Goal: Information Seeking & Learning: Learn about a topic

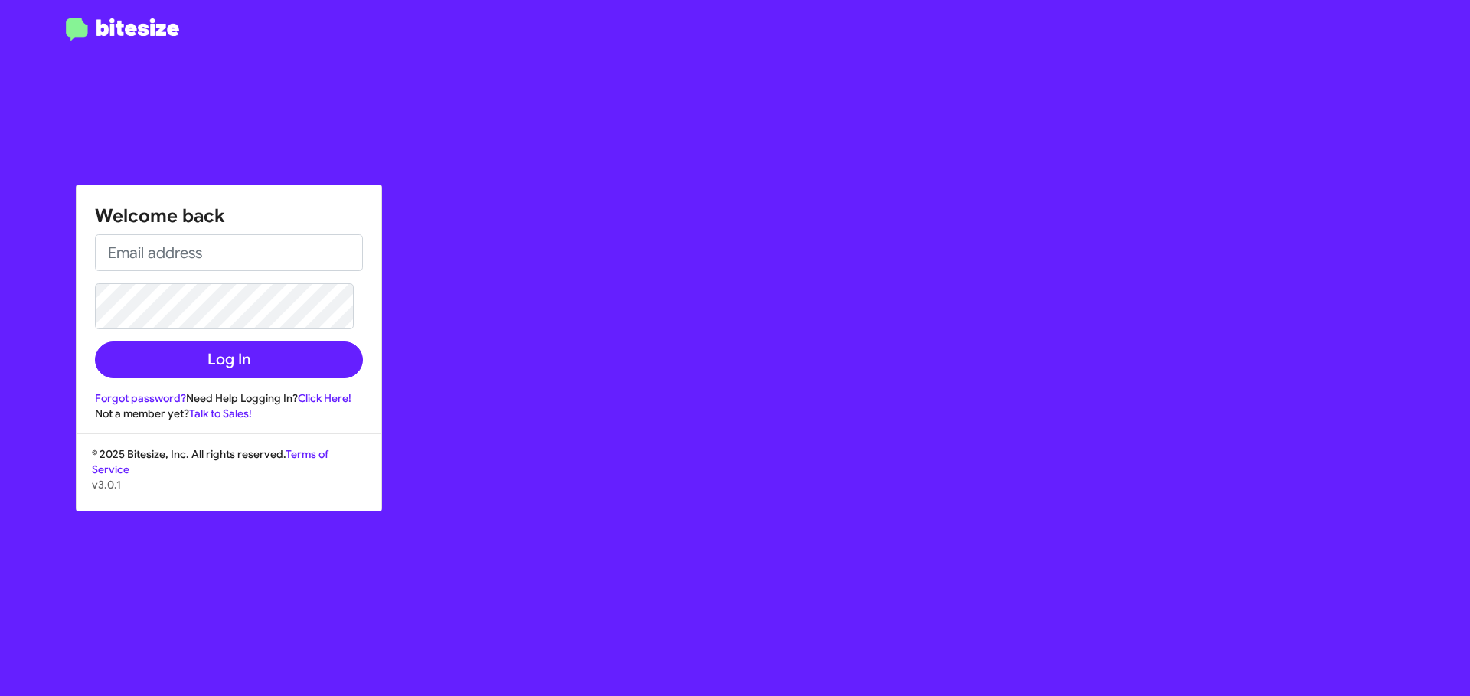
type input "[EMAIL_ADDRESS][DOMAIN_NAME]"
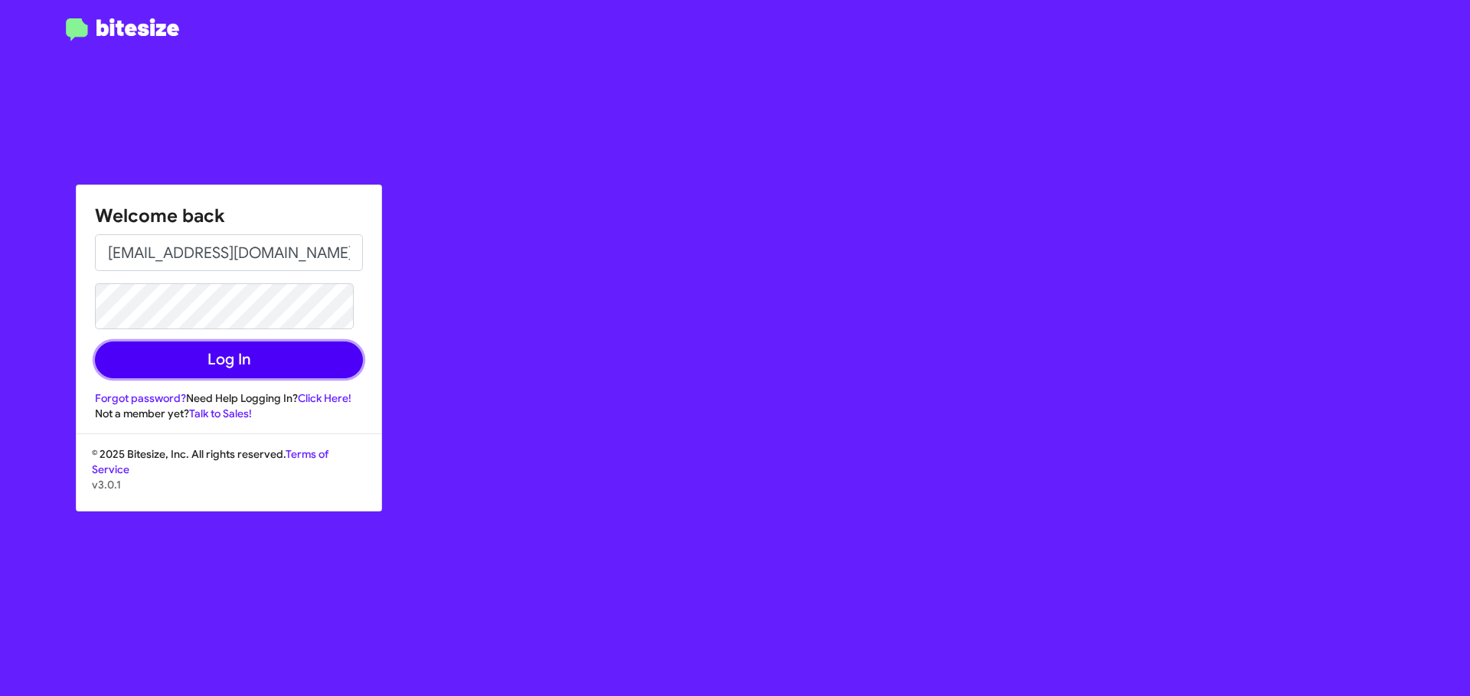
drag, startPoint x: 288, startPoint y: 354, endPoint x: 287, endPoint y: 364, distance: 10.0
click at [291, 367] on button "Log In" at bounding box center [229, 359] width 268 height 37
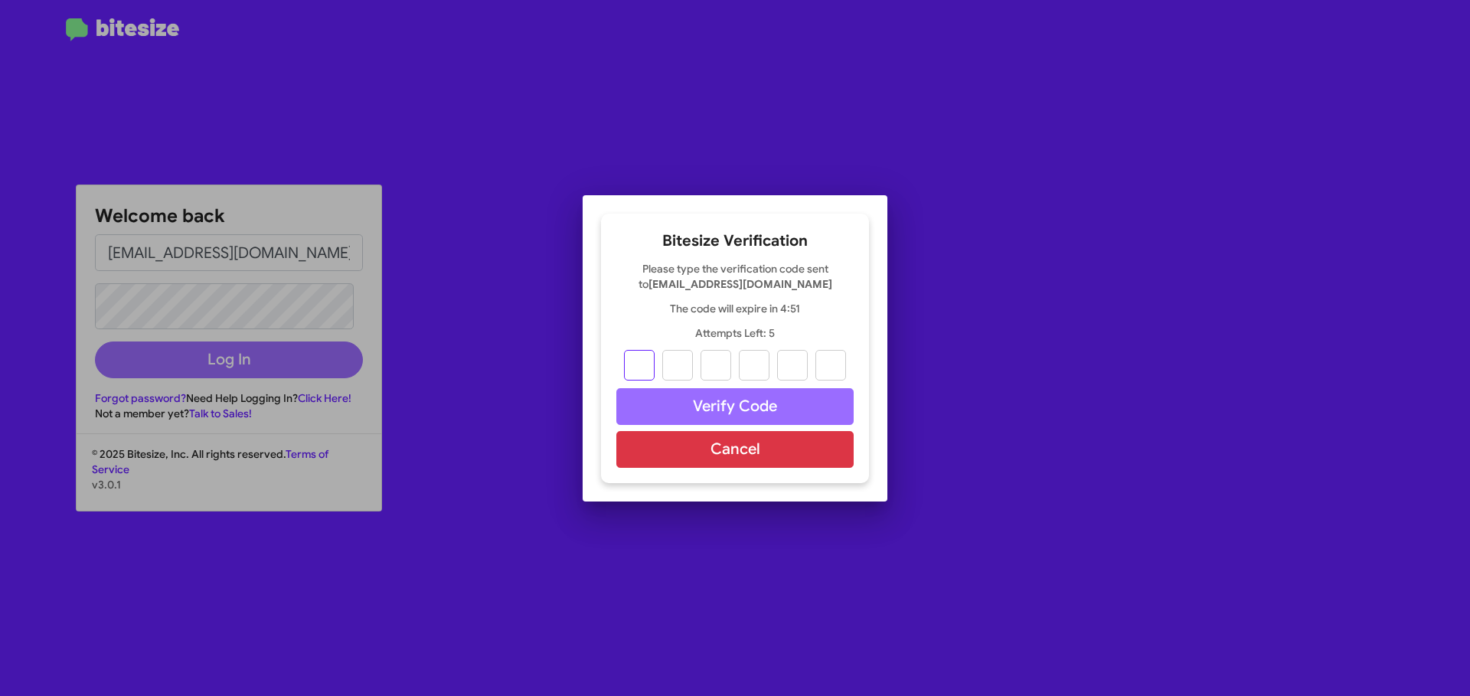
type input "6"
type input "9"
type input "5"
type input "1"
type input "0"
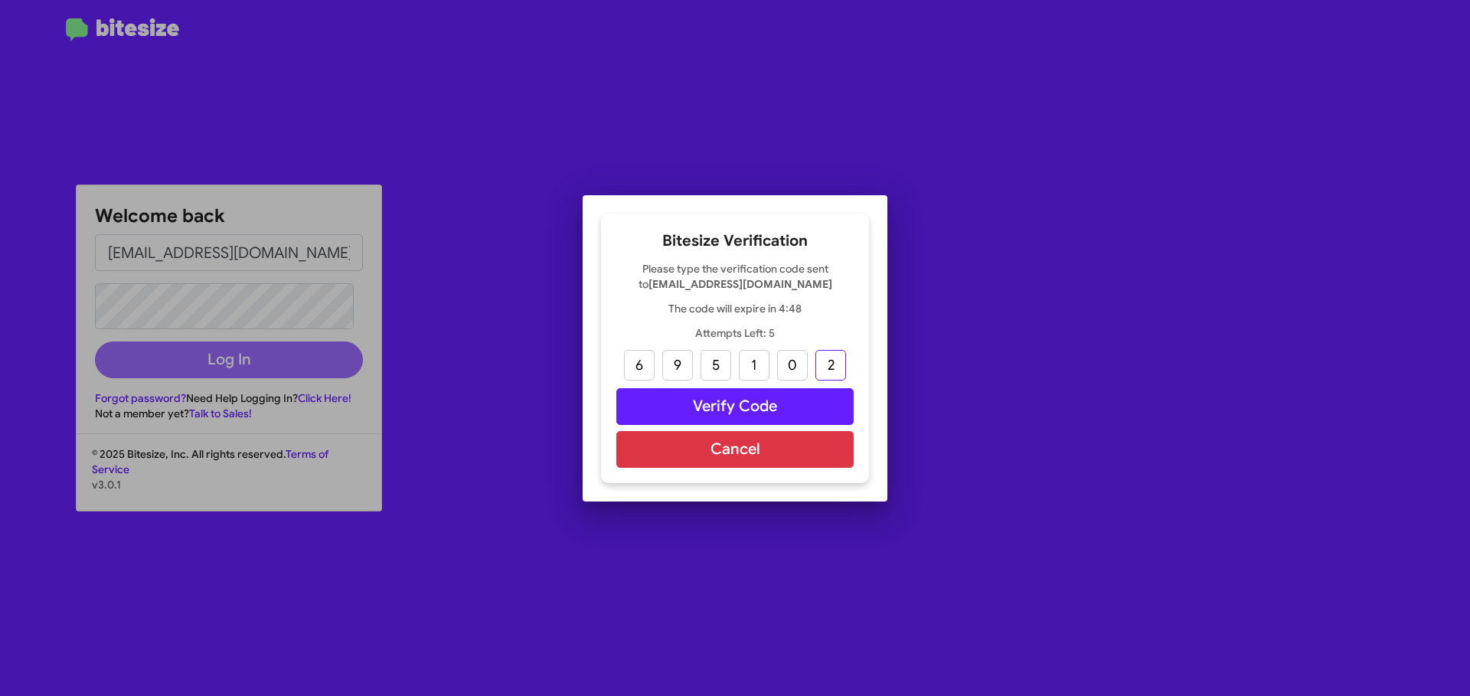
type input "2"
click at [716, 407] on button "Verify Code" at bounding box center [734, 406] width 237 height 37
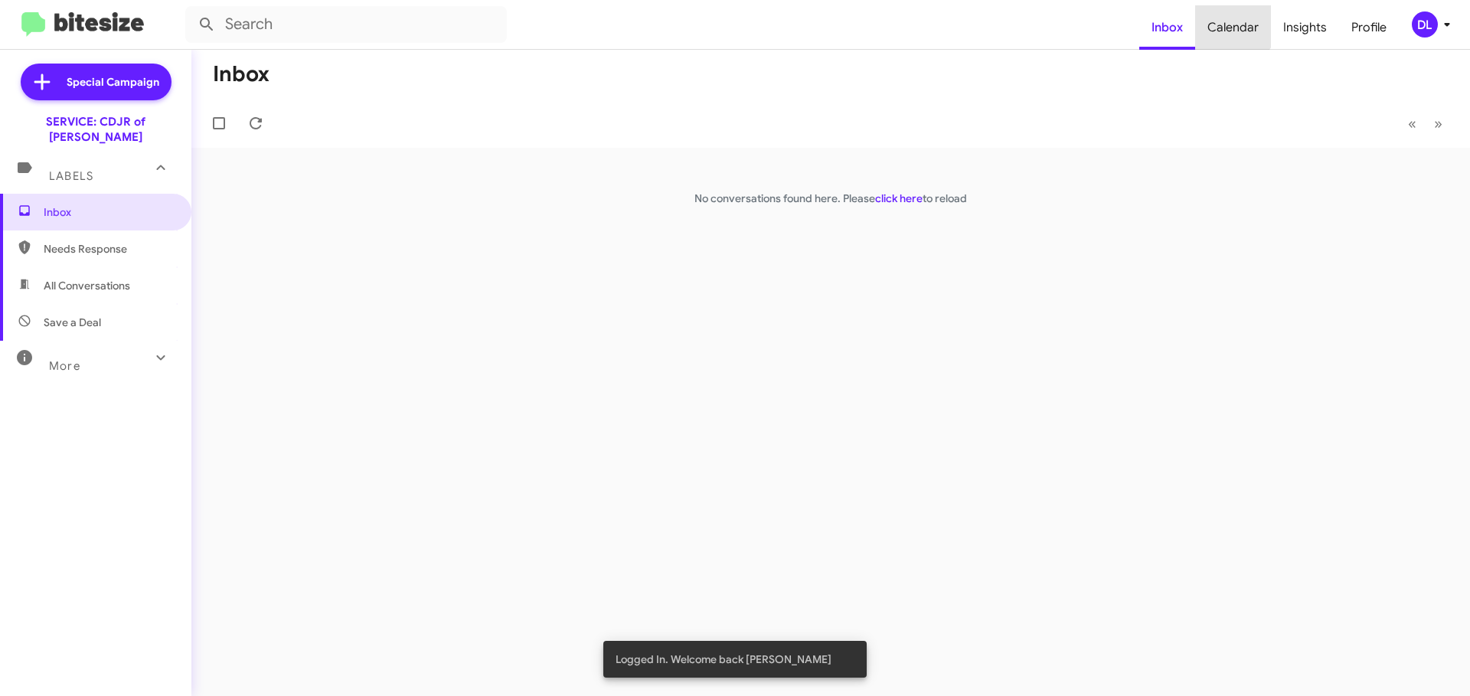
click at [1233, 21] on span "Calendar" at bounding box center [1233, 27] width 76 height 44
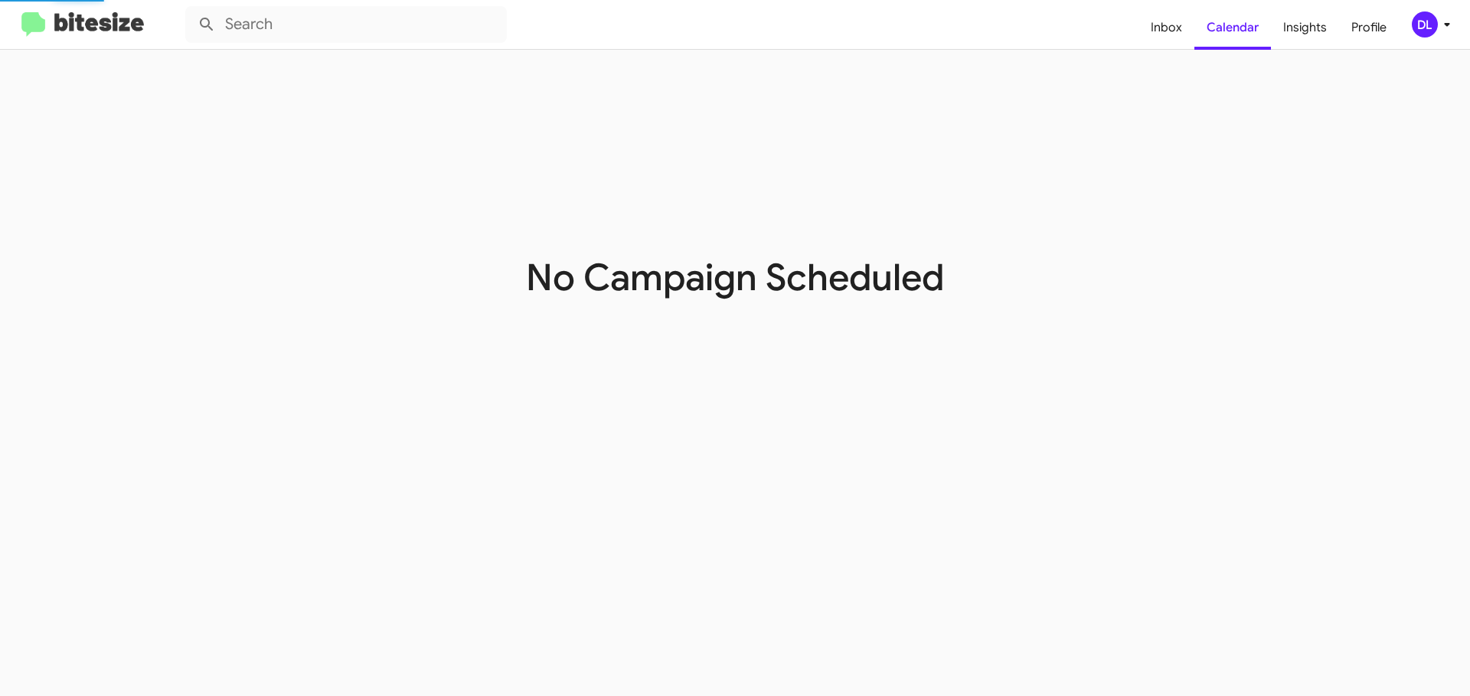
click at [1344, 25] on span "Profile" at bounding box center [1369, 27] width 60 height 44
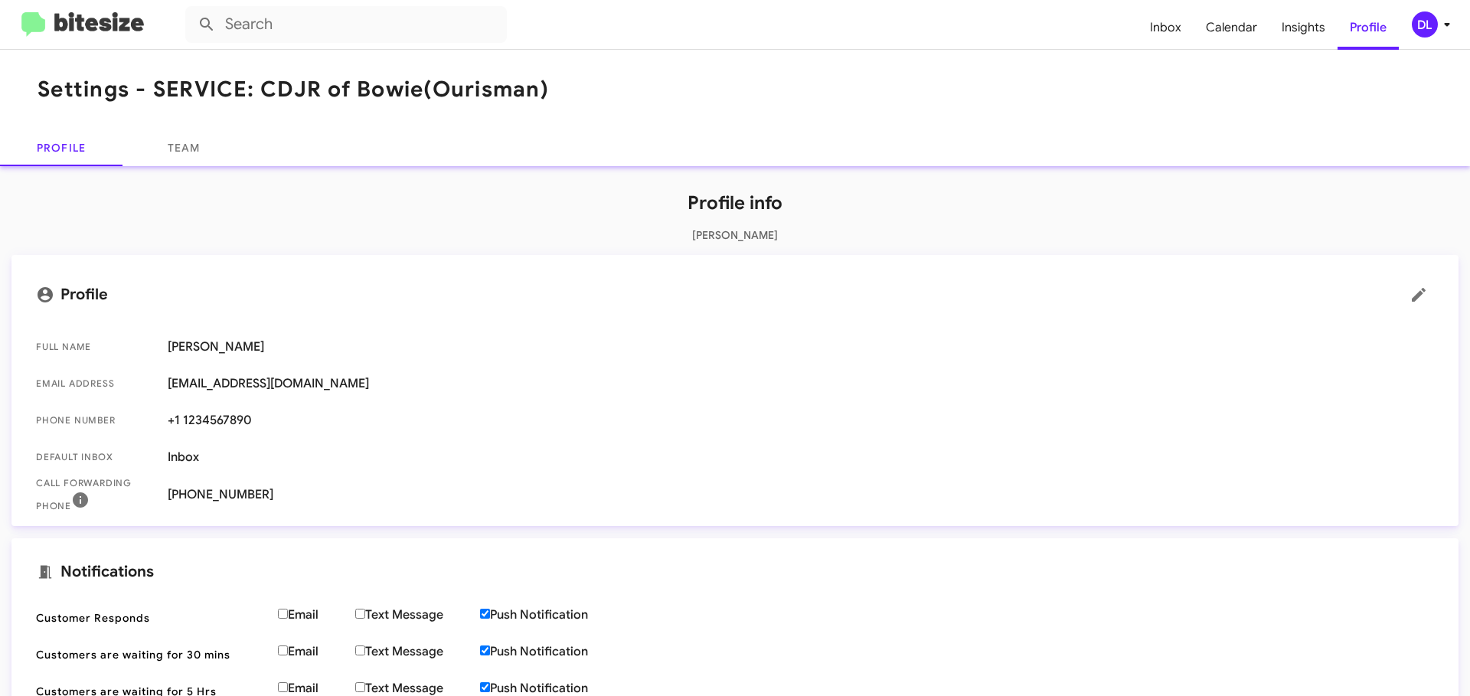
click at [1453, 21] on icon at bounding box center [1447, 24] width 18 height 18
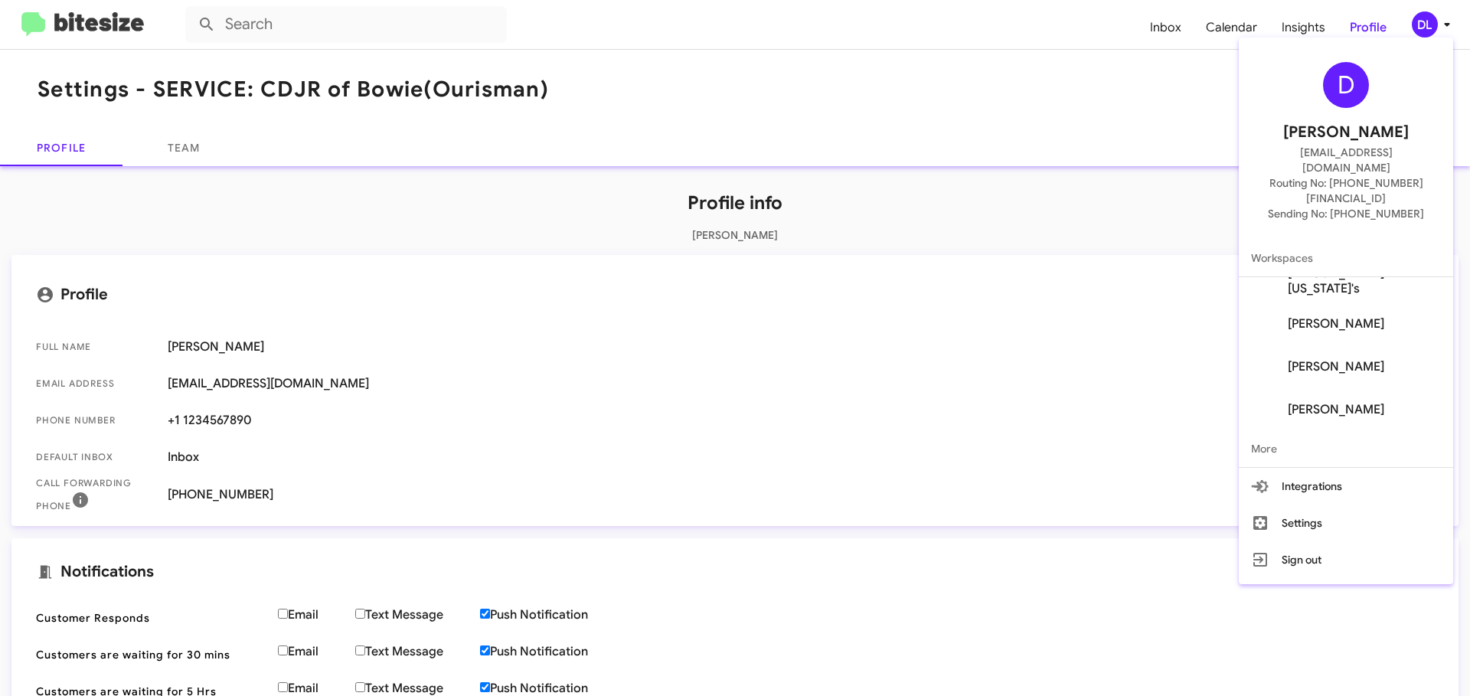
scroll to position [104, 0]
click at [1368, 358] on span "[PERSON_NAME]" at bounding box center [1336, 365] width 96 height 15
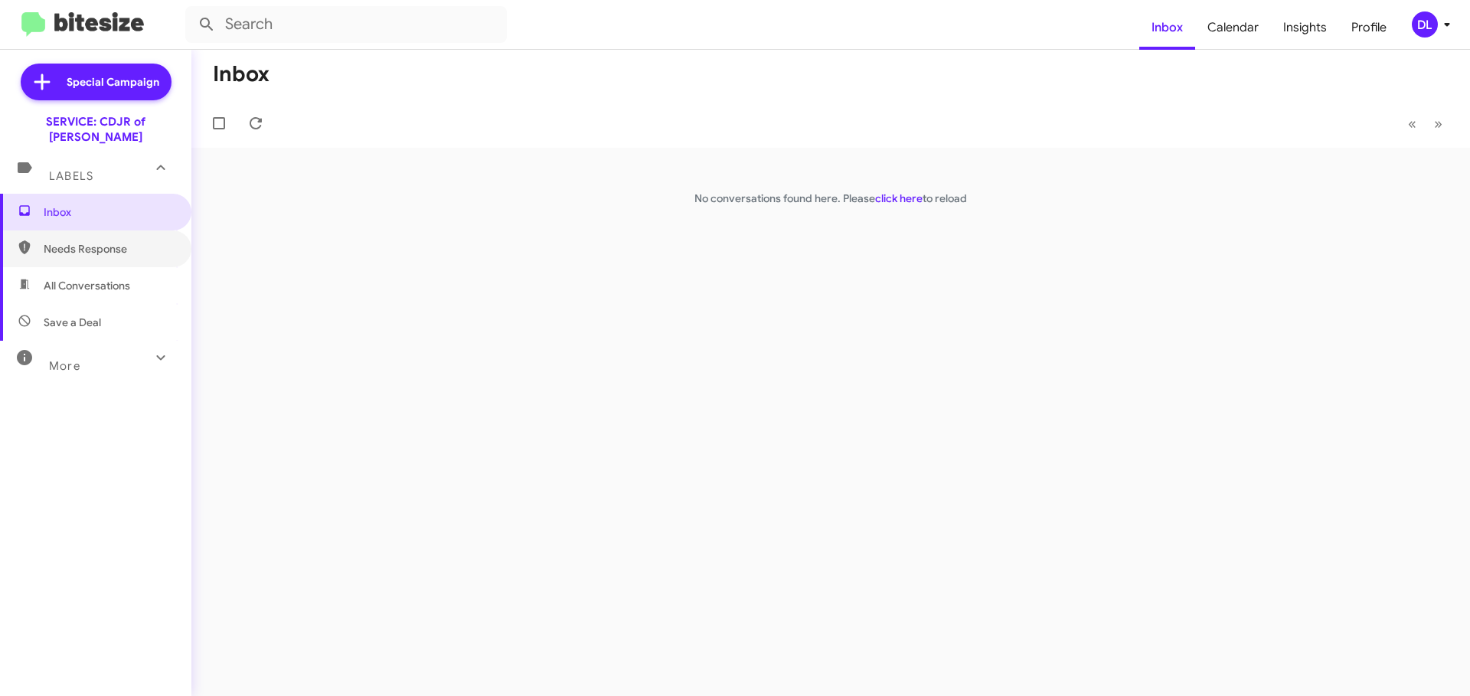
click at [63, 230] on span "Needs Response" at bounding box center [95, 248] width 191 height 37
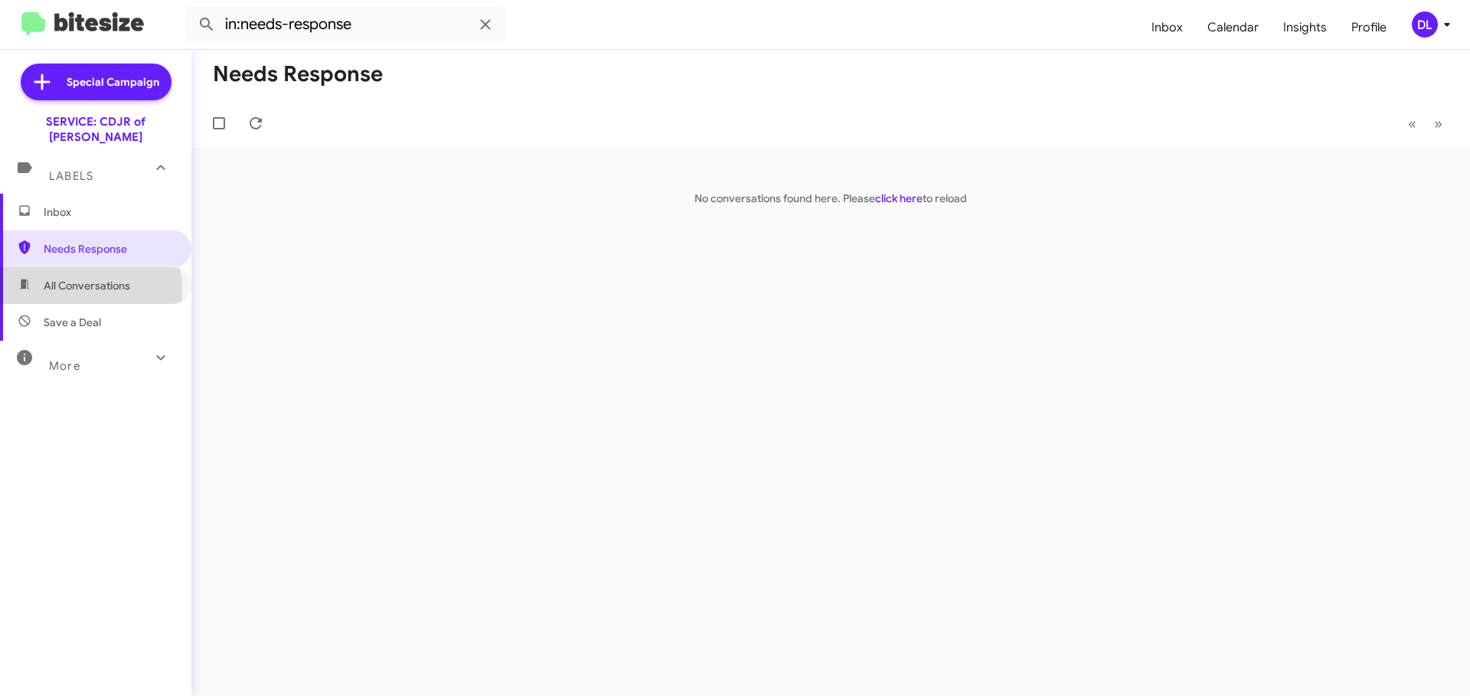
click at [83, 278] on span "All Conversations" at bounding box center [87, 285] width 87 height 15
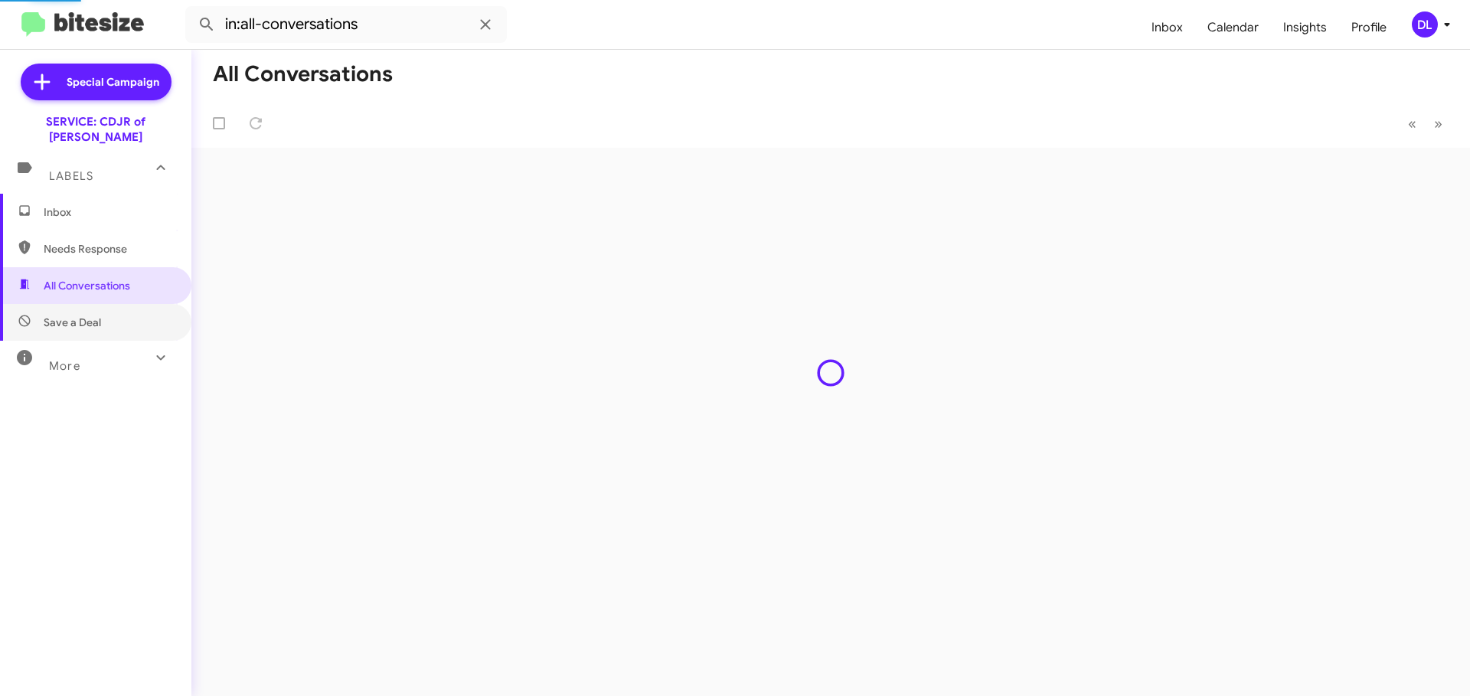
click at [77, 315] on span "Save a Deal" at bounding box center [72, 322] width 57 height 15
type input "in:not-interested"
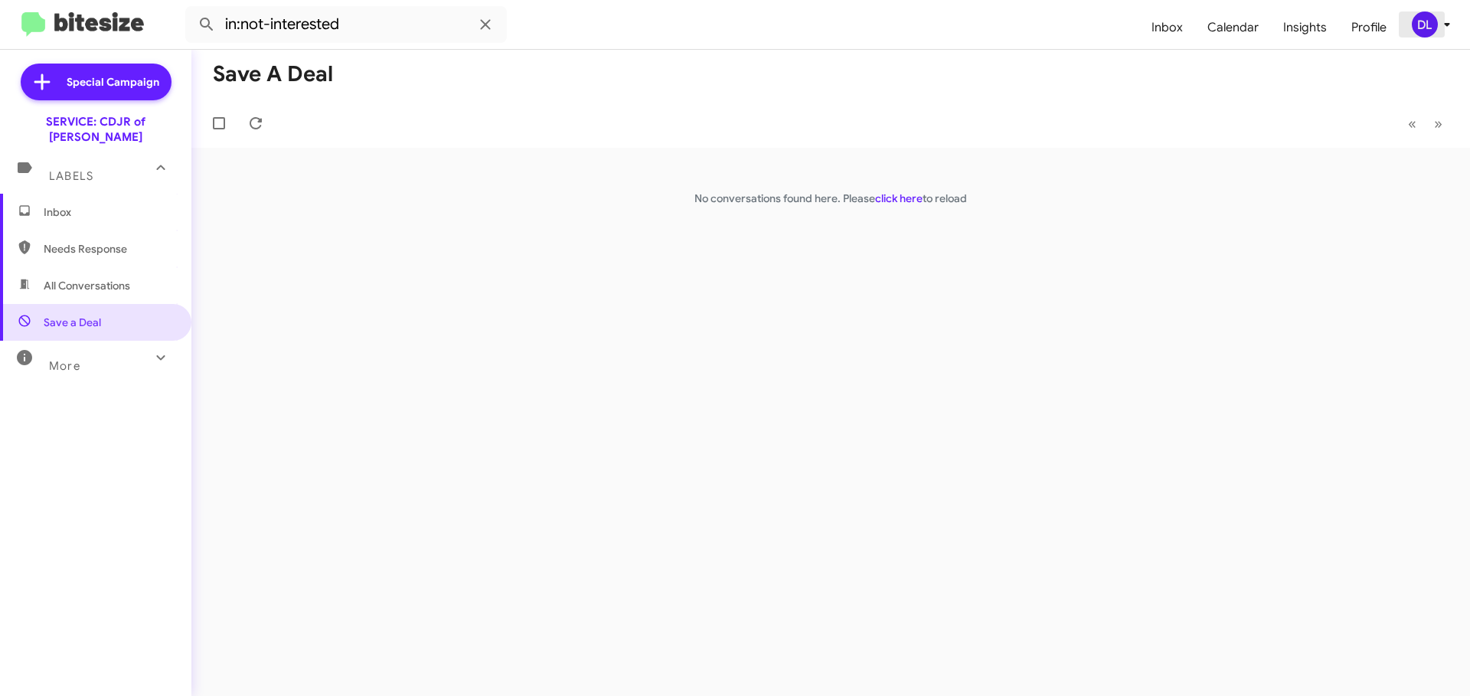
click at [1448, 22] on icon at bounding box center [1447, 24] width 18 height 18
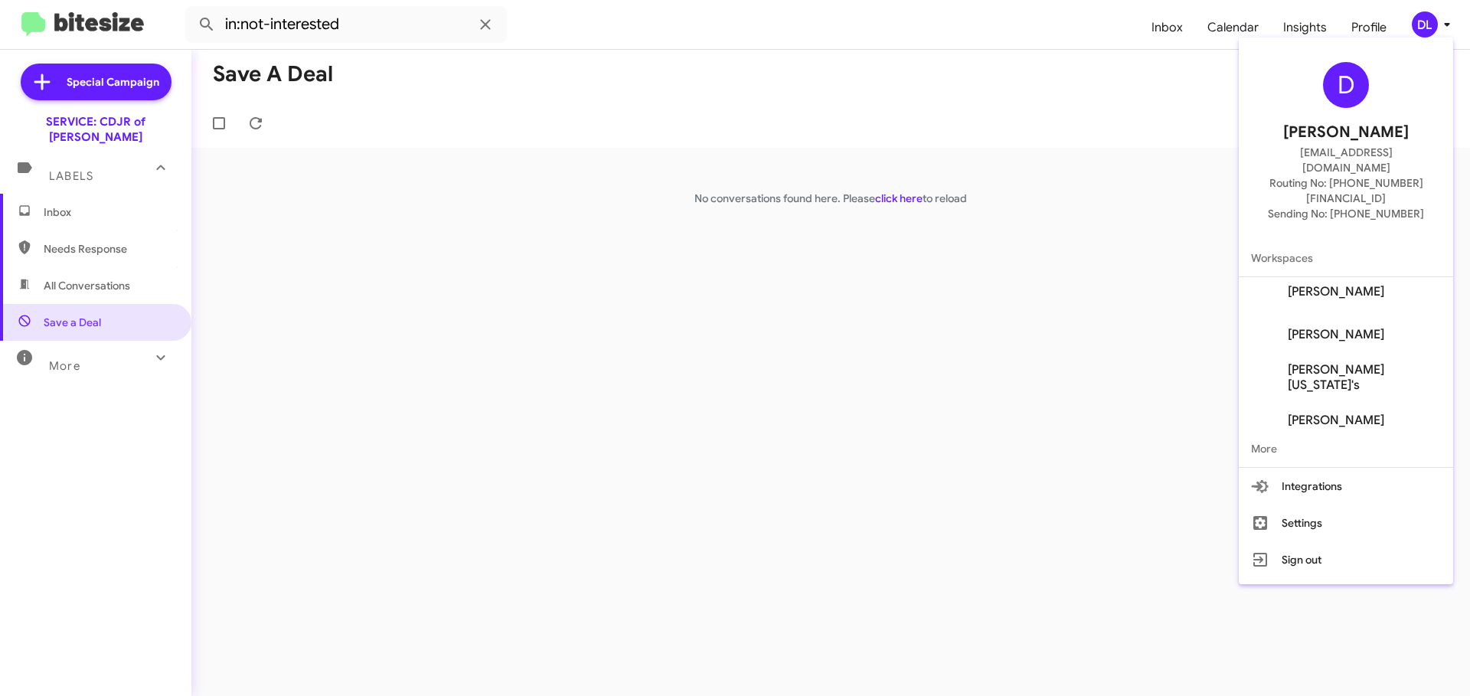
scroll to position [104, 0]
click at [1318, 510] on button "Settings" at bounding box center [1346, 523] width 214 height 37
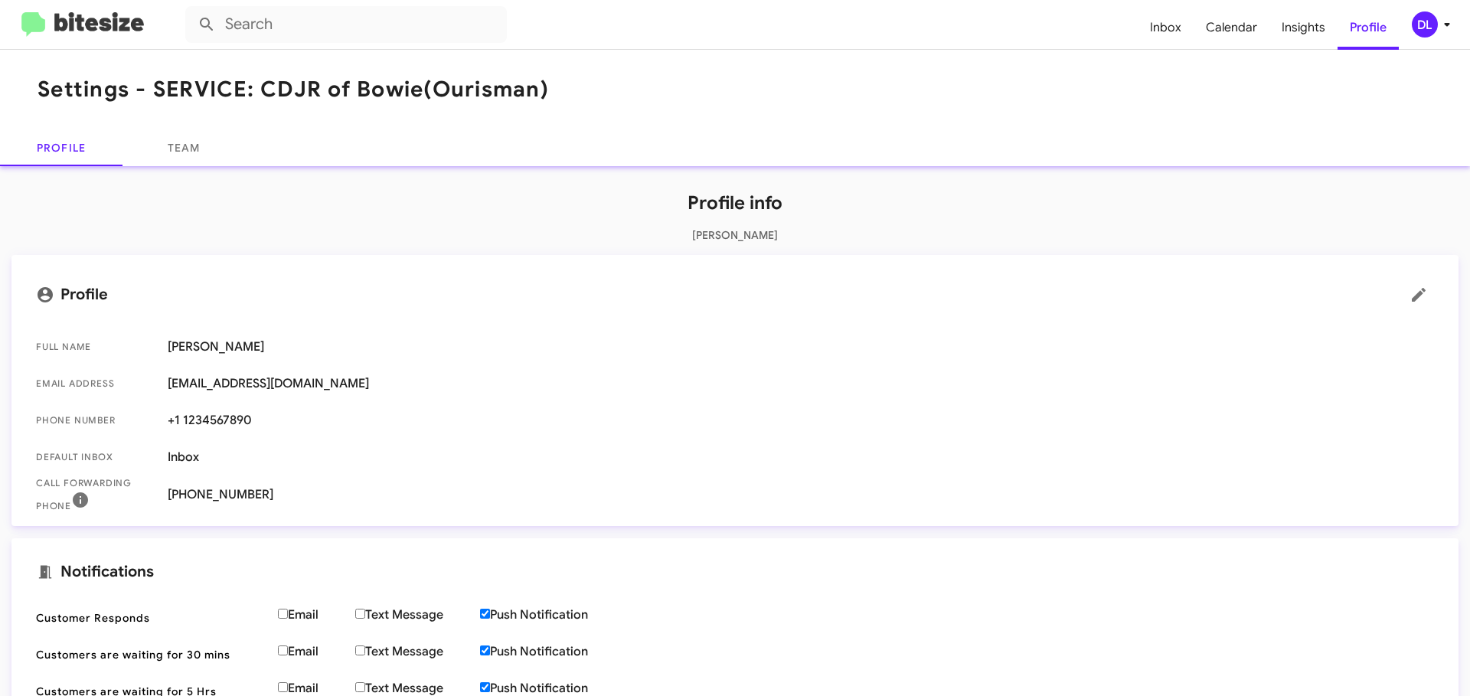
click at [1174, 34] on span "Inbox" at bounding box center [1166, 27] width 56 height 44
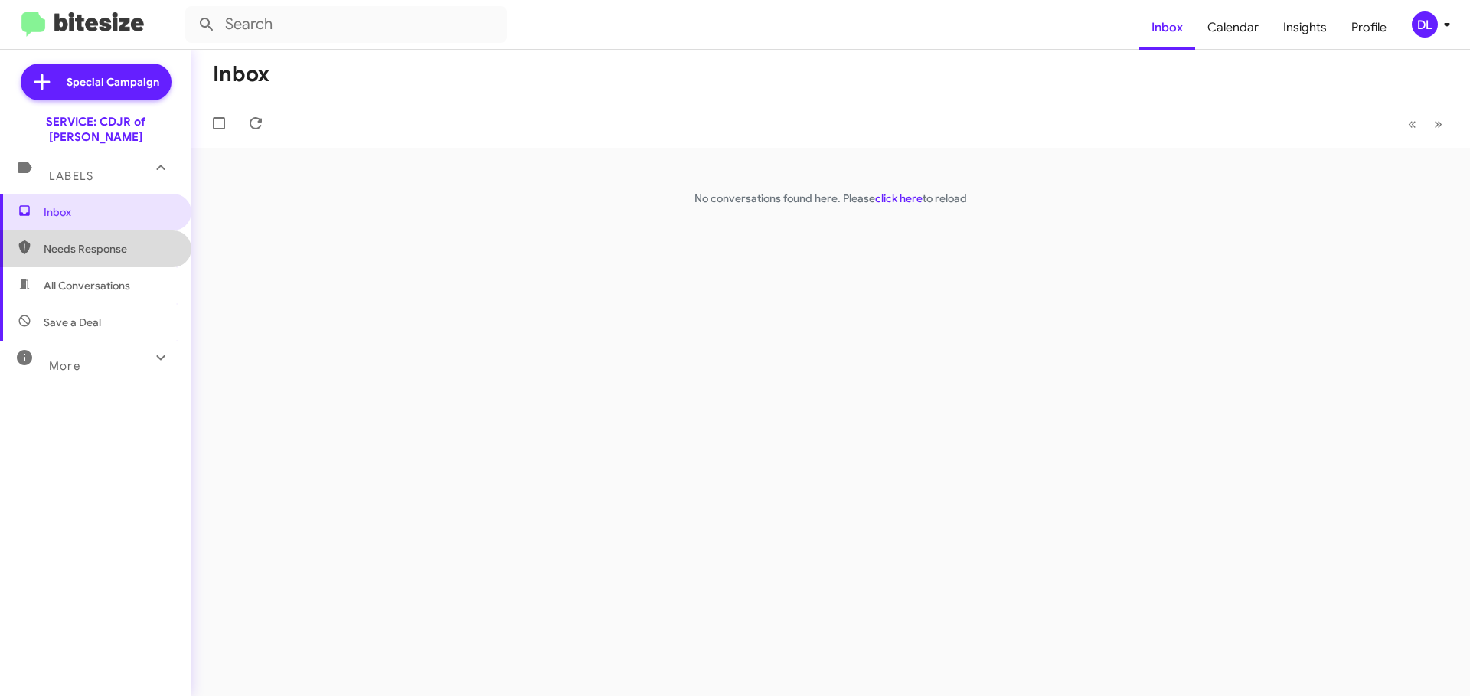
click at [110, 241] on span "Needs Response" at bounding box center [109, 248] width 130 height 15
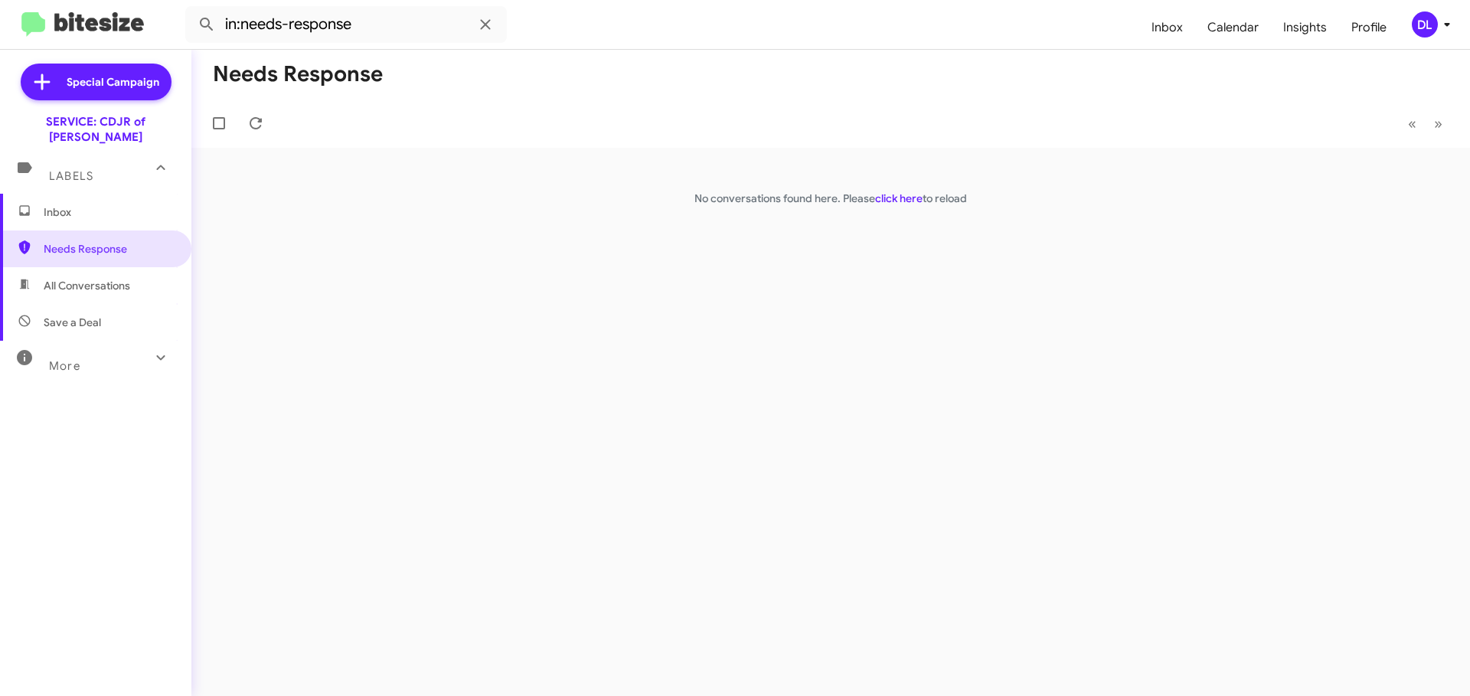
click at [905, 205] on link "click here" at bounding box center [898, 198] width 47 height 14
click at [97, 278] on span "All Conversations" at bounding box center [87, 285] width 87 height 15
type input "in:all-conversations"
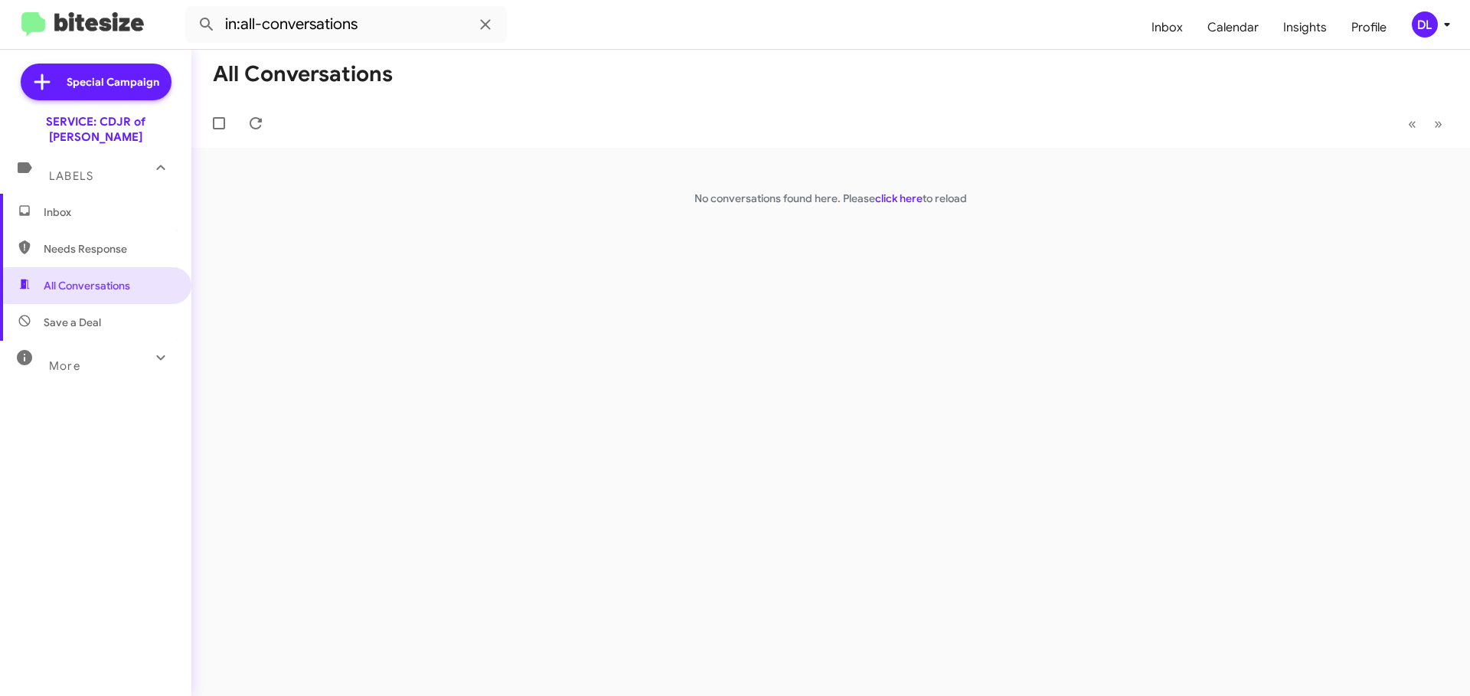
click at [904, 205] on link "click here" at bounding box center [898, 198] width 47 height 14
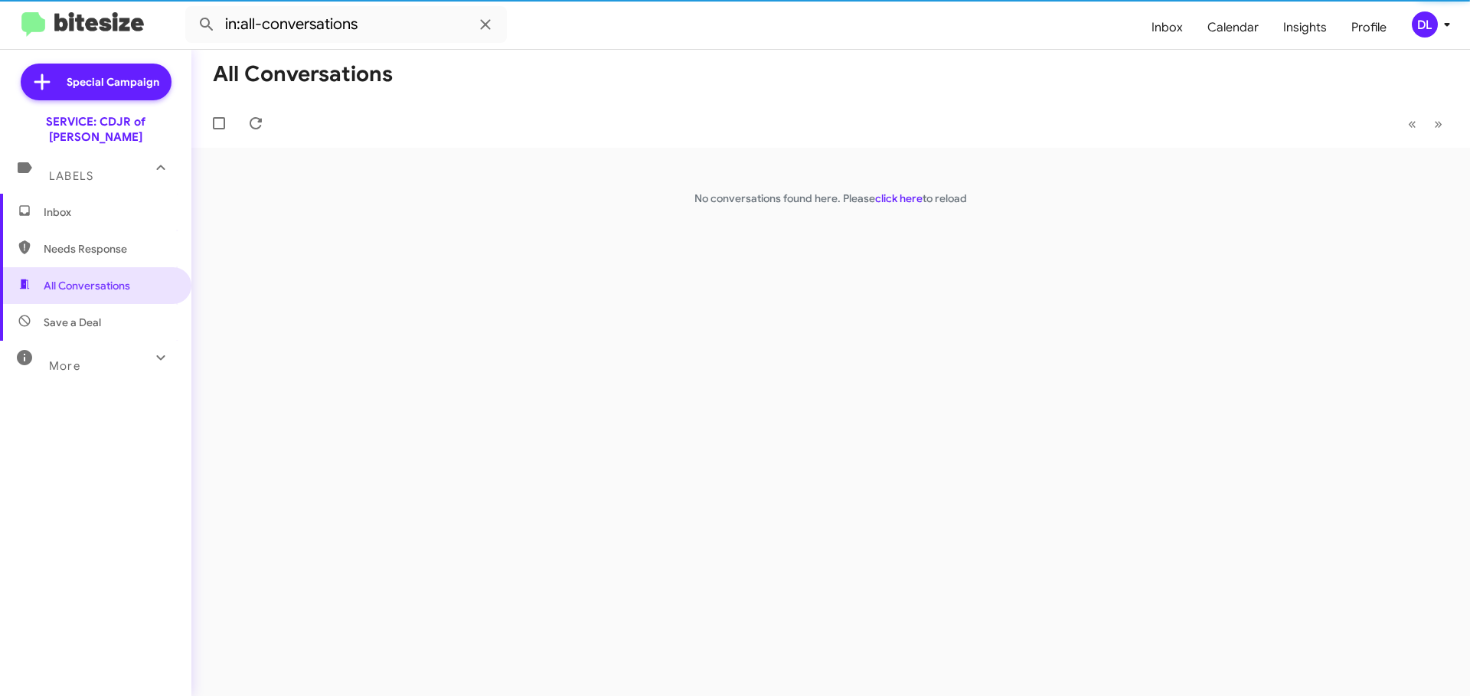
click at [1446, 23] on icon at bounding box center [1446, 25] width 5 height 4
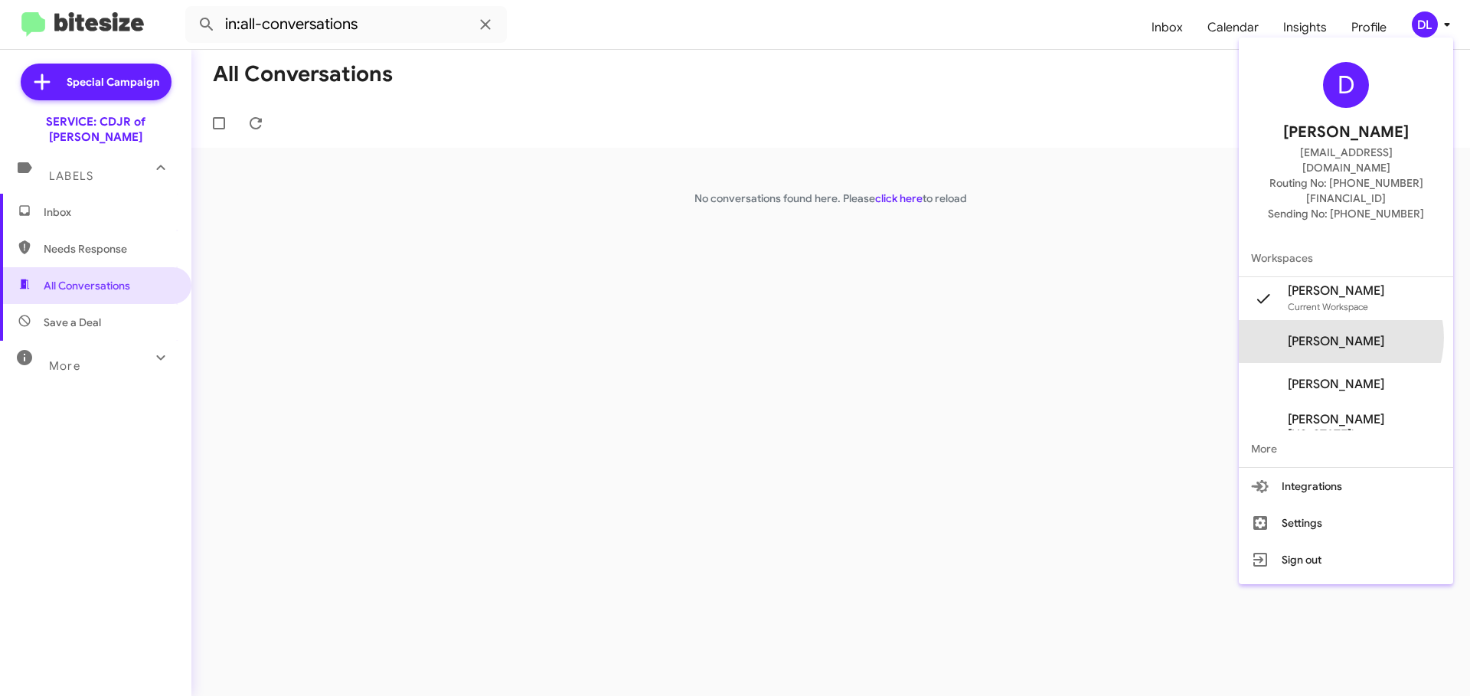
click at [1357, 334] on span "[PERSON_NAME]" at bounding box center [1336, 341] width 96 height 15
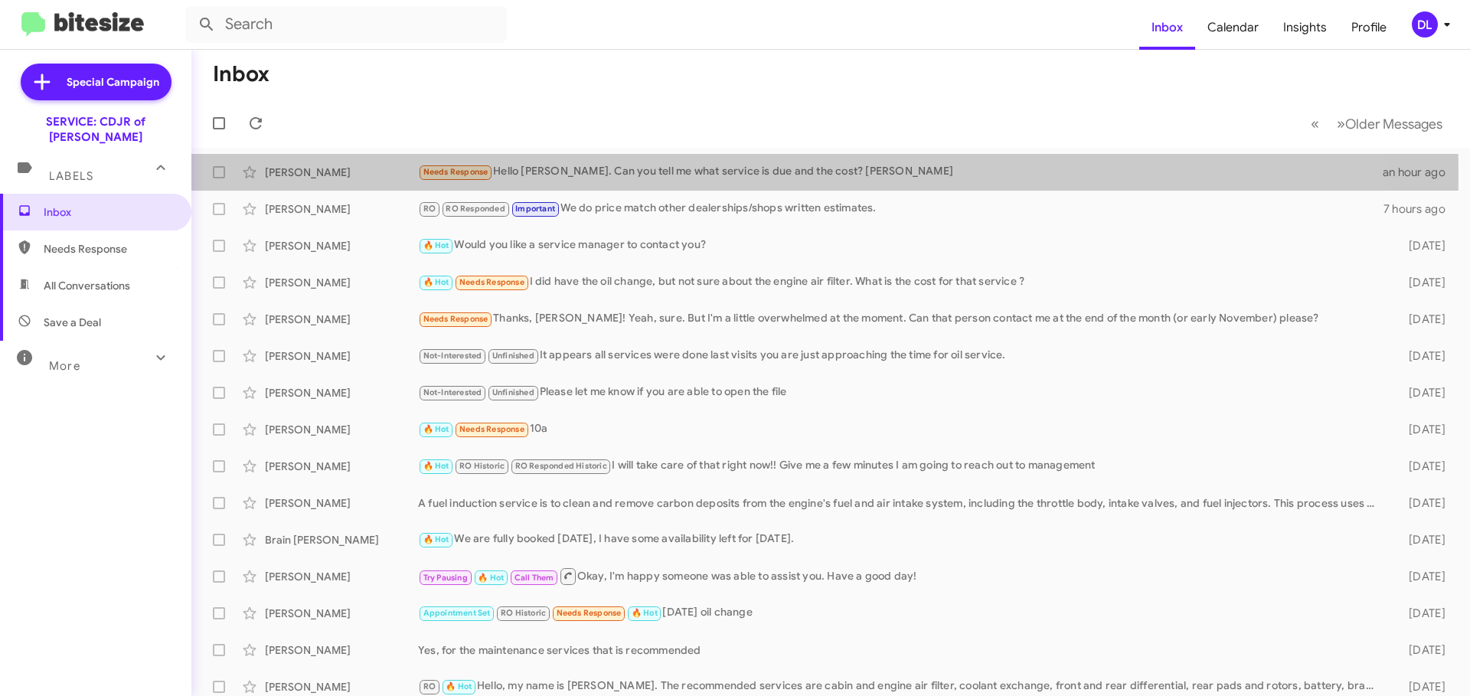
click at [644, 175] on div "Needs Response Hello David. Can you tell me what service is due and the cost? D…" at bounding box center [900, 172] width 965 height 18
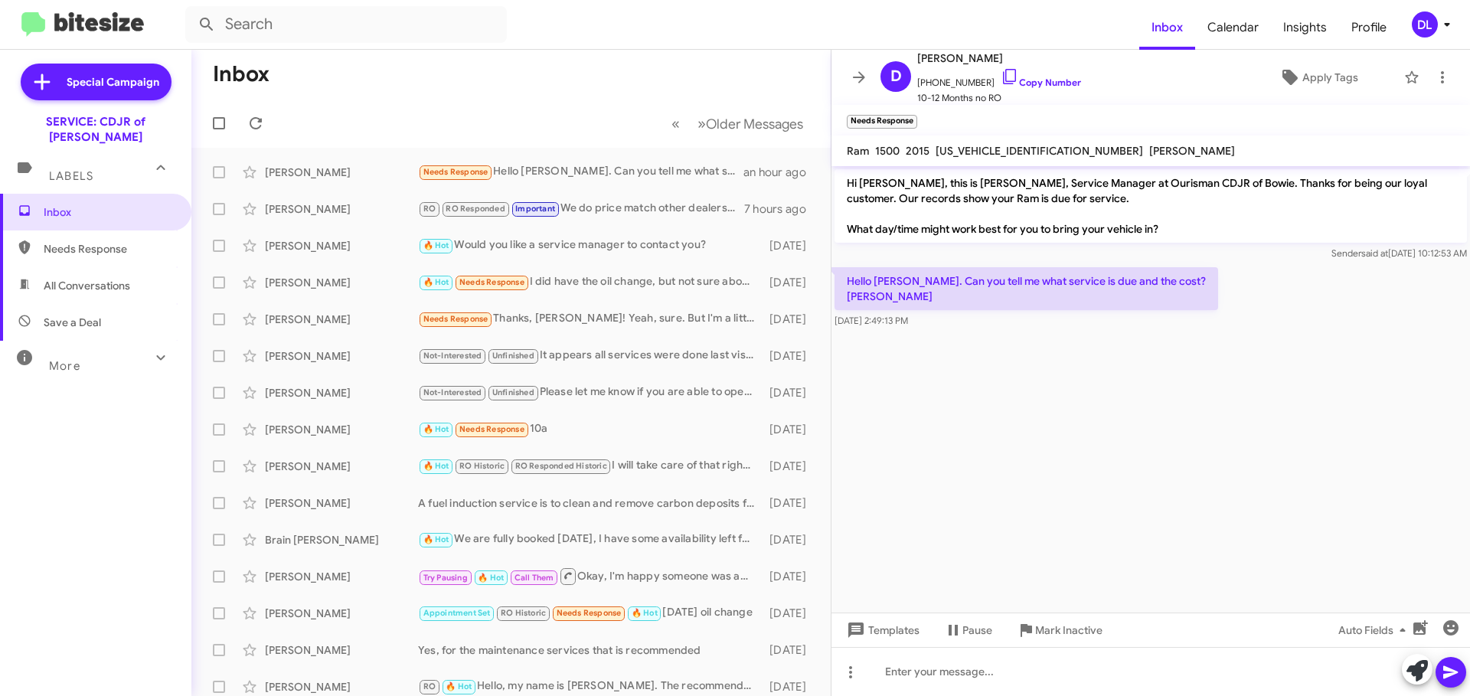
click at [977, 186] on p "Hi David, this is David Valenzuela, Service Manager at Ourisman CDJR of Bowie. …" at bounding box center [1151, 206] width 632 height 74
click at [1436, 186] on p "Hi David, this is David Valenzuela, Service Manager at Ourisman CDJR of Bowie. …" at bounding box center [1151, 206] width 632 height 74
click at [1191, 135] on mat-toolbar "Needs Response ×" at bounding box center [1150, 120] width 639 height 31
click at [1374, 30] on span "Profile" at bounding box center [1369, 27] width 60 height 44
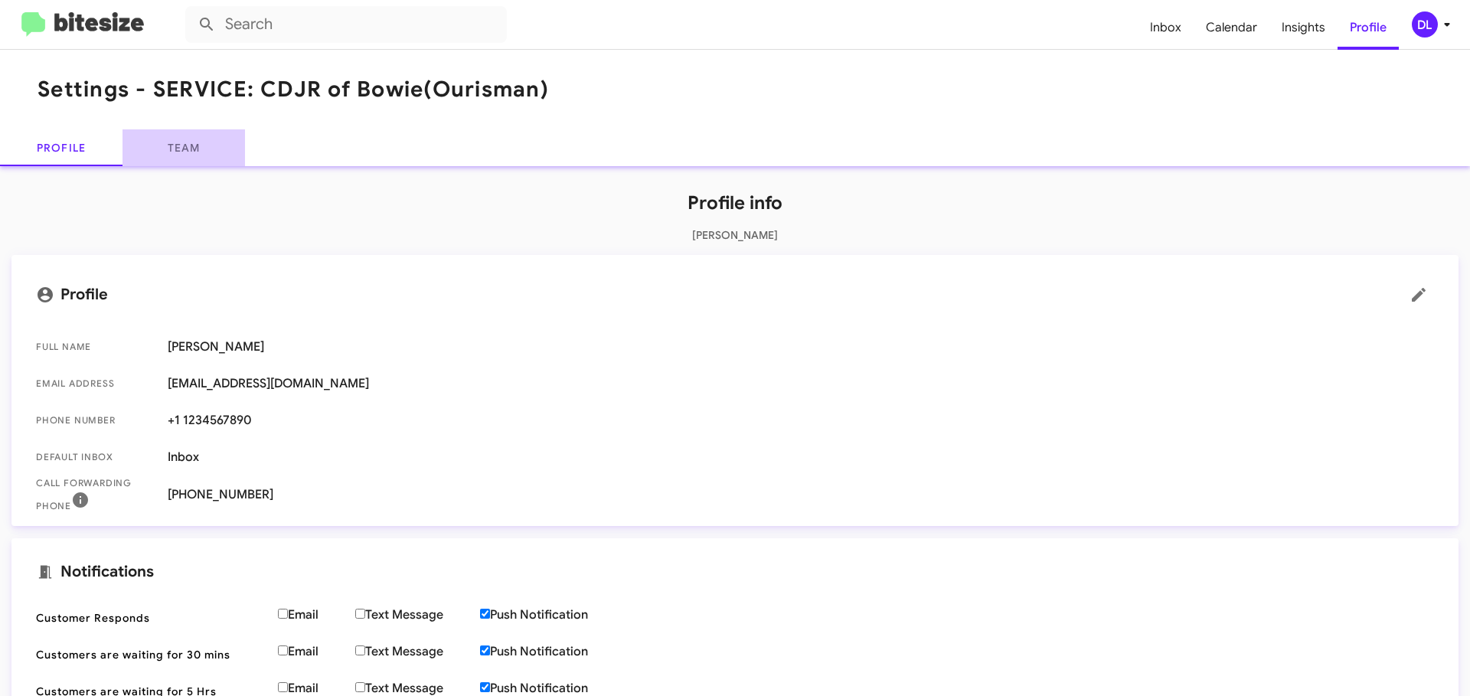
click at [188, 148] on link "Team" at bounding box center [184, 147] width 123 height 37
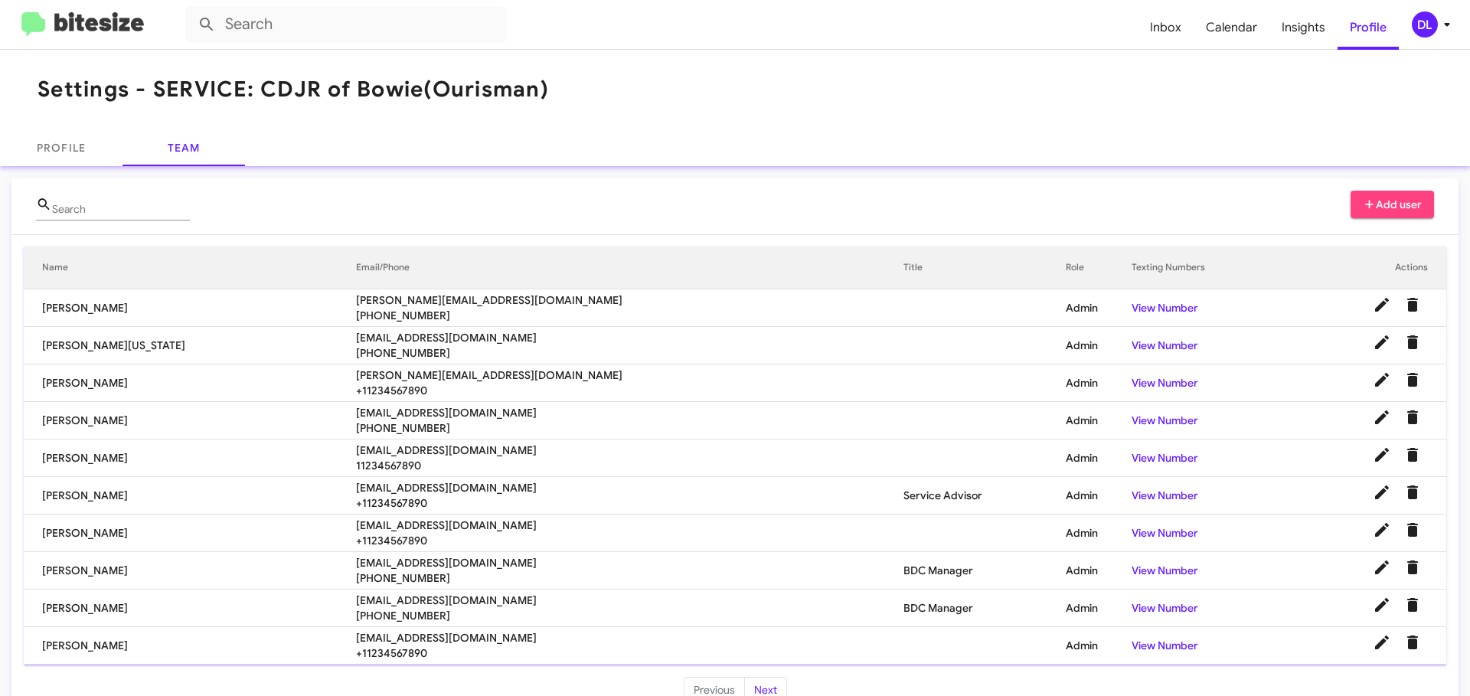
click at [1066, 429] on td "Admin" at bounding box center [1099, 421] width 66 height 38
click at [1373, 424] on icon at bounding box center [1382, 417] width 18 height 18
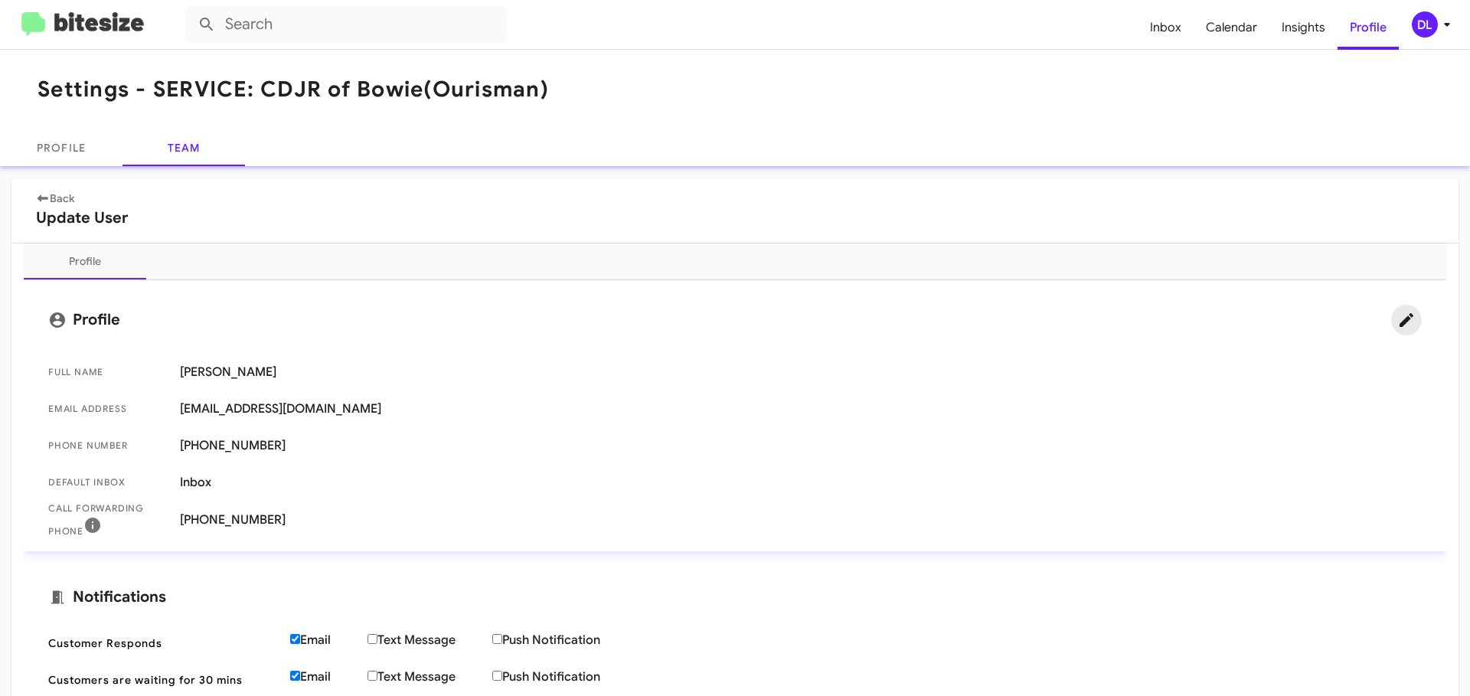
click at [1397, 325] on icon at bounding box center [1406, 320] width 18 height 18
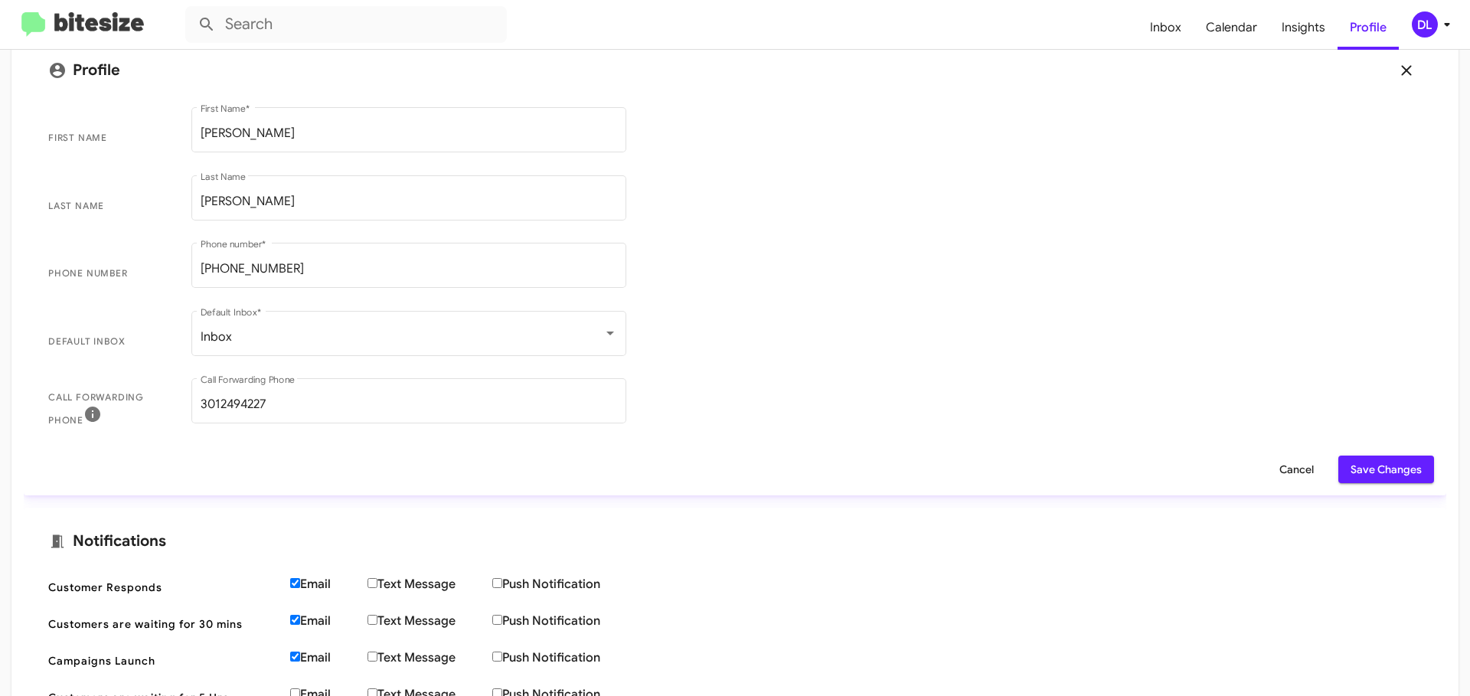
scroll to position [248, 0]
click at [1366, 475] on span "Save Changes" at bounding box center [1386, 471] width 71 height 28
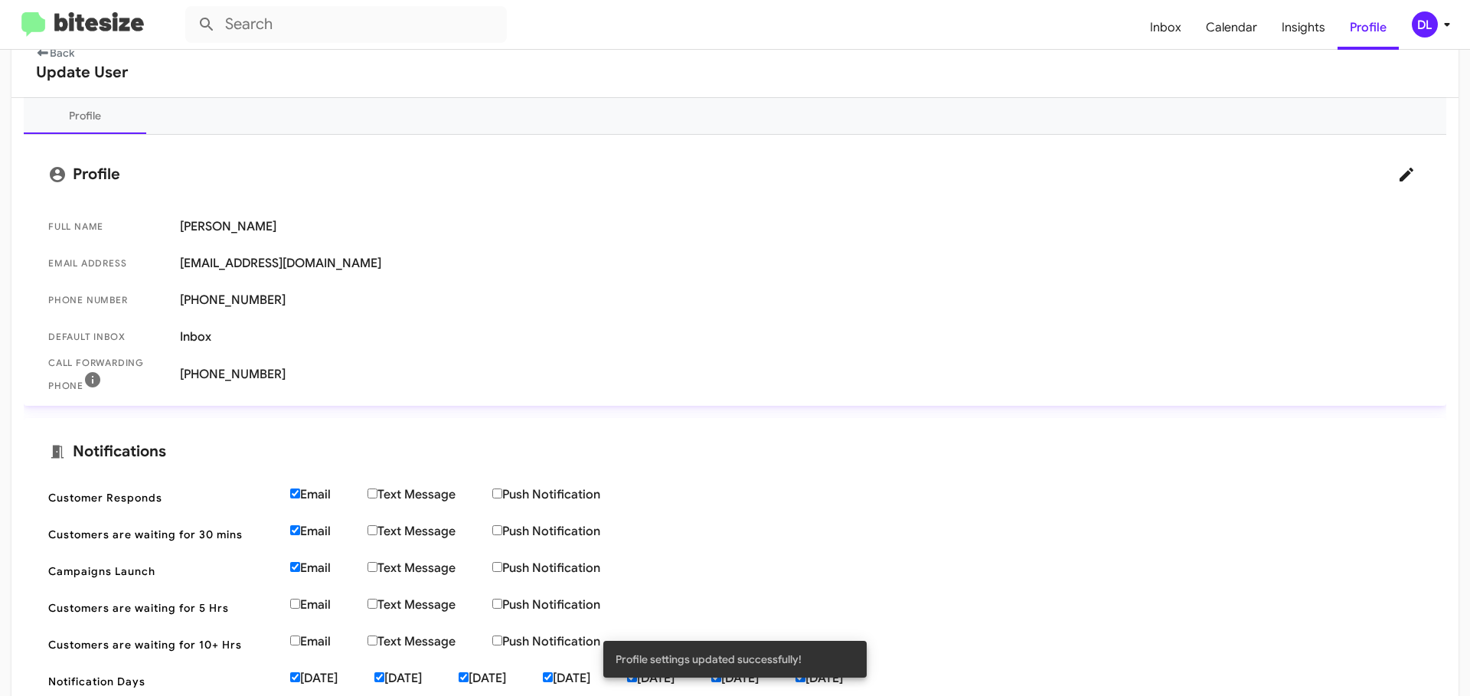
scroll to position [0, 0]
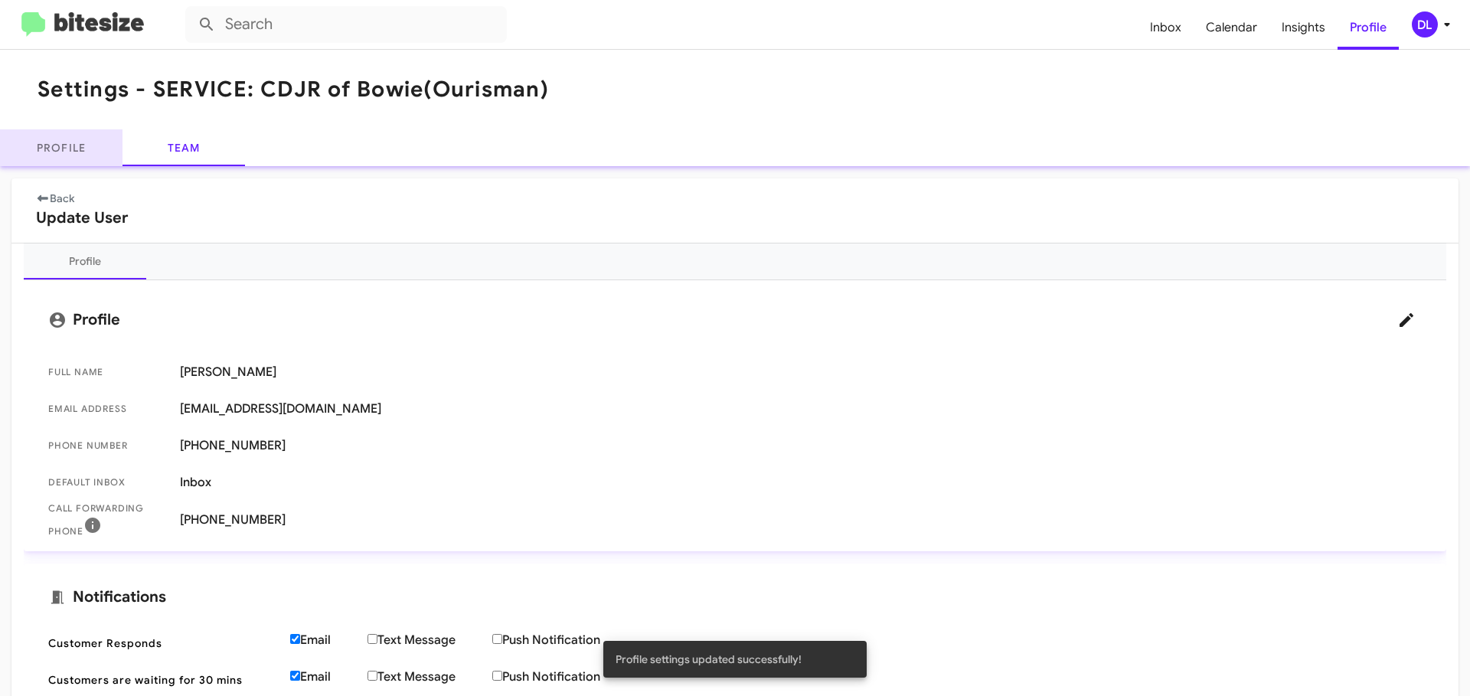
click at [71, 155] on link "Profile" at bounding box center [61, 147] width 123 height 37
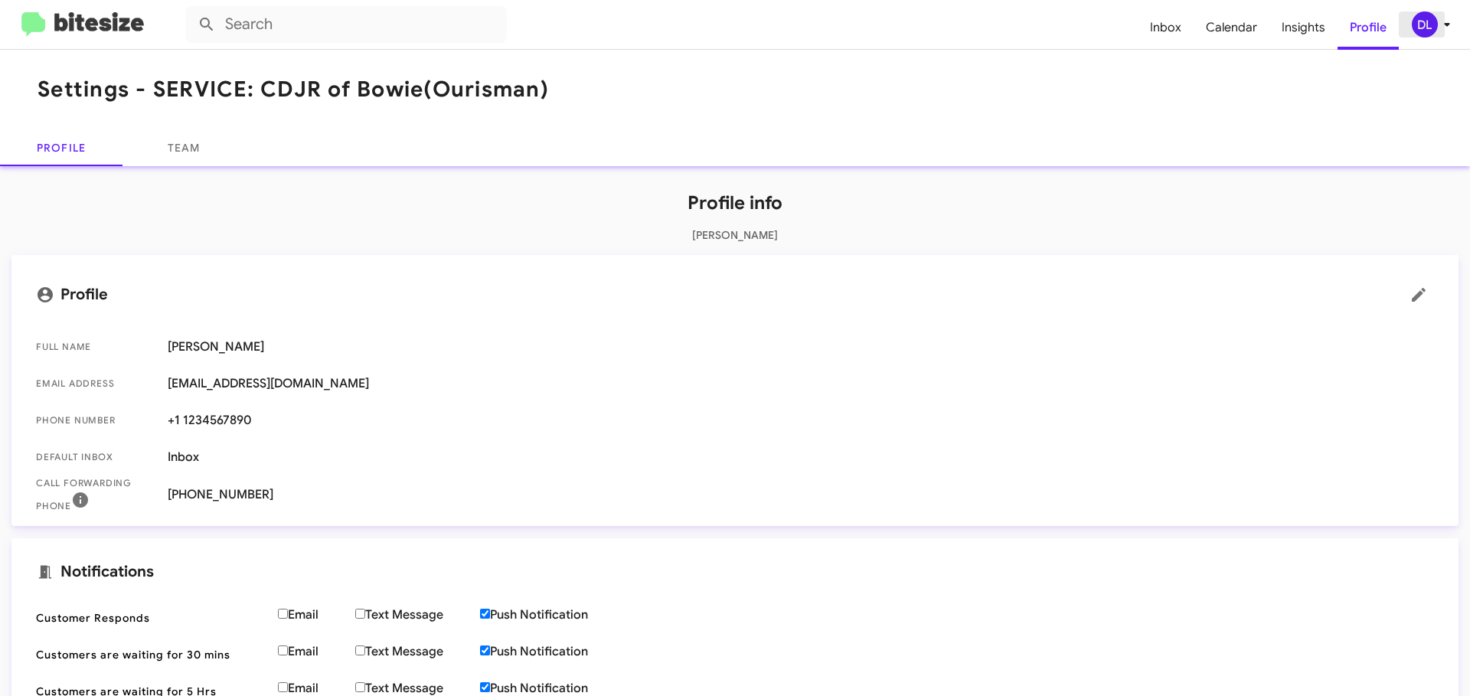
click at [1444, 23] on icon at bounding box center [1447, 24] width 18 height 18
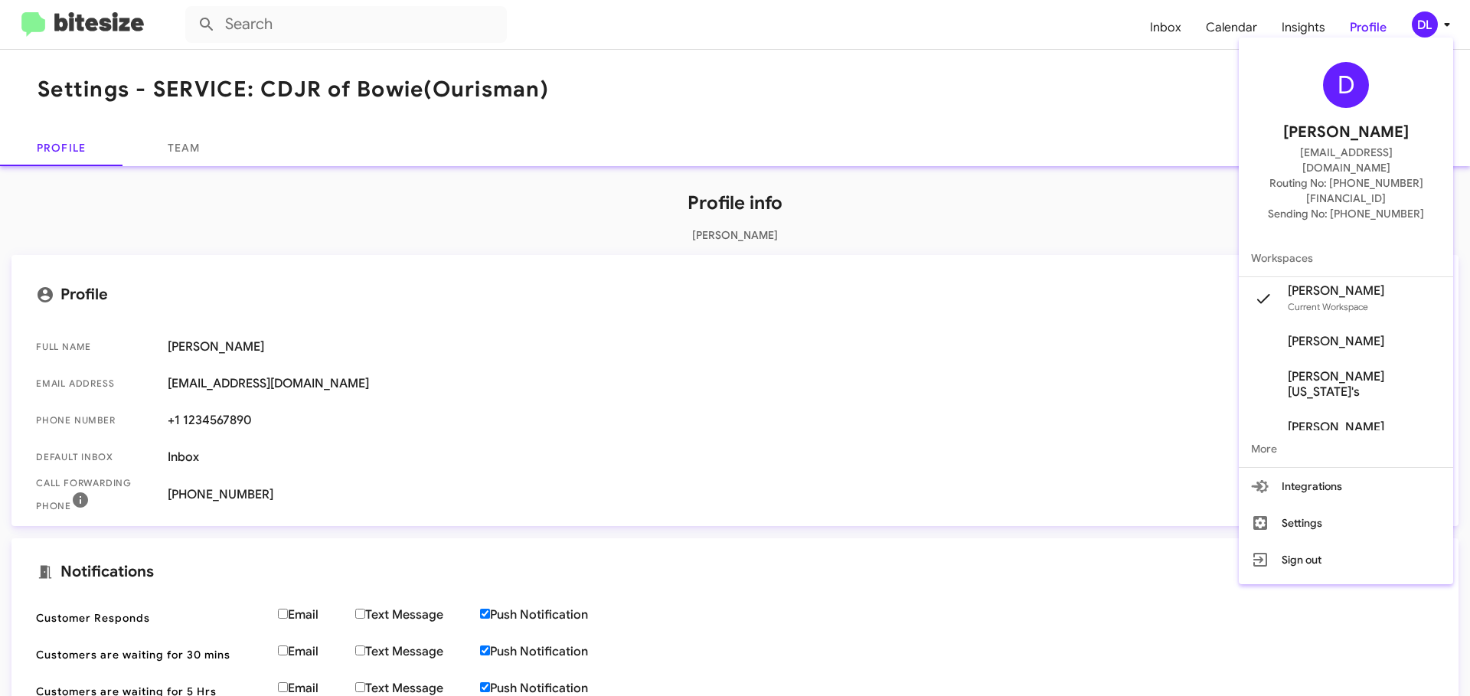
click at [1168, 32] on div at bounding box center [735, 348] width 1470 height 696
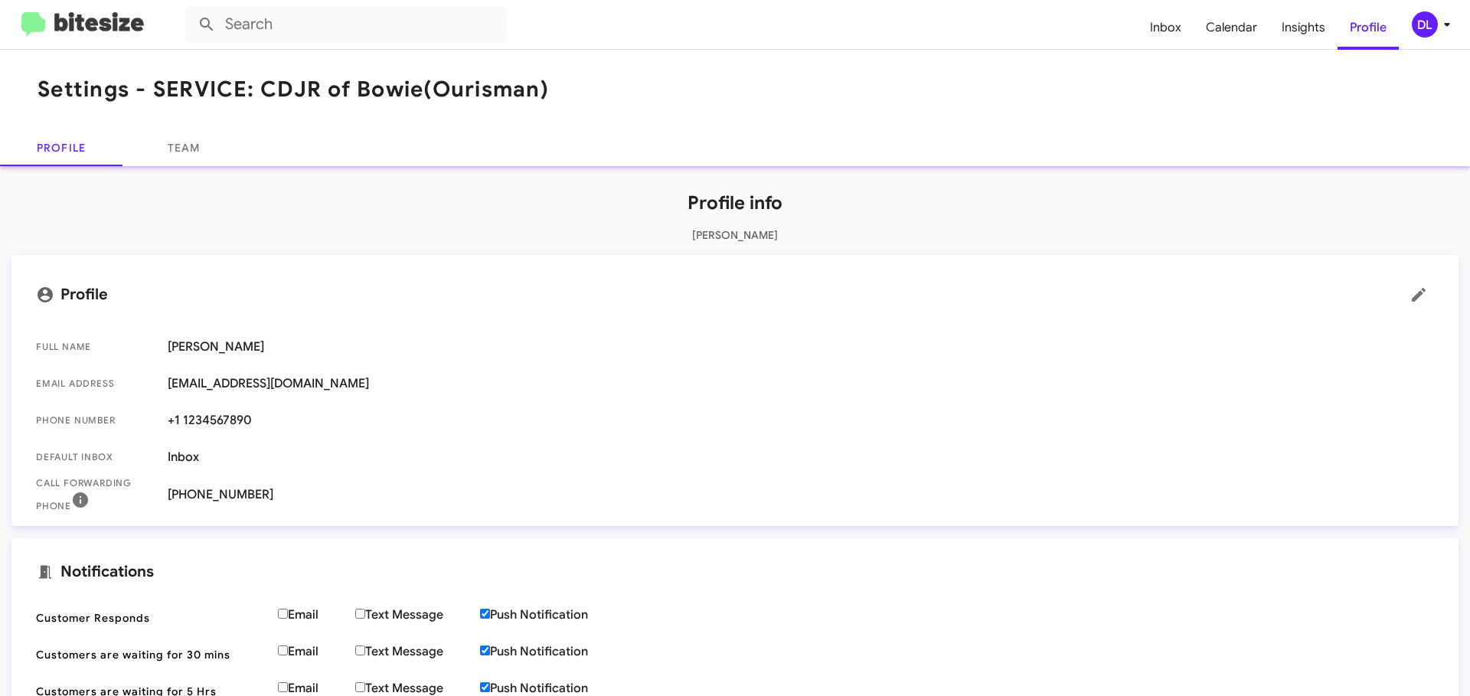
click at [1364, 28] on span "Profile" at bounding box center [1368, 27] width 61 height 44
click at [1444, 31] on icon at bounding box center [1447, 24] width 18 height 18
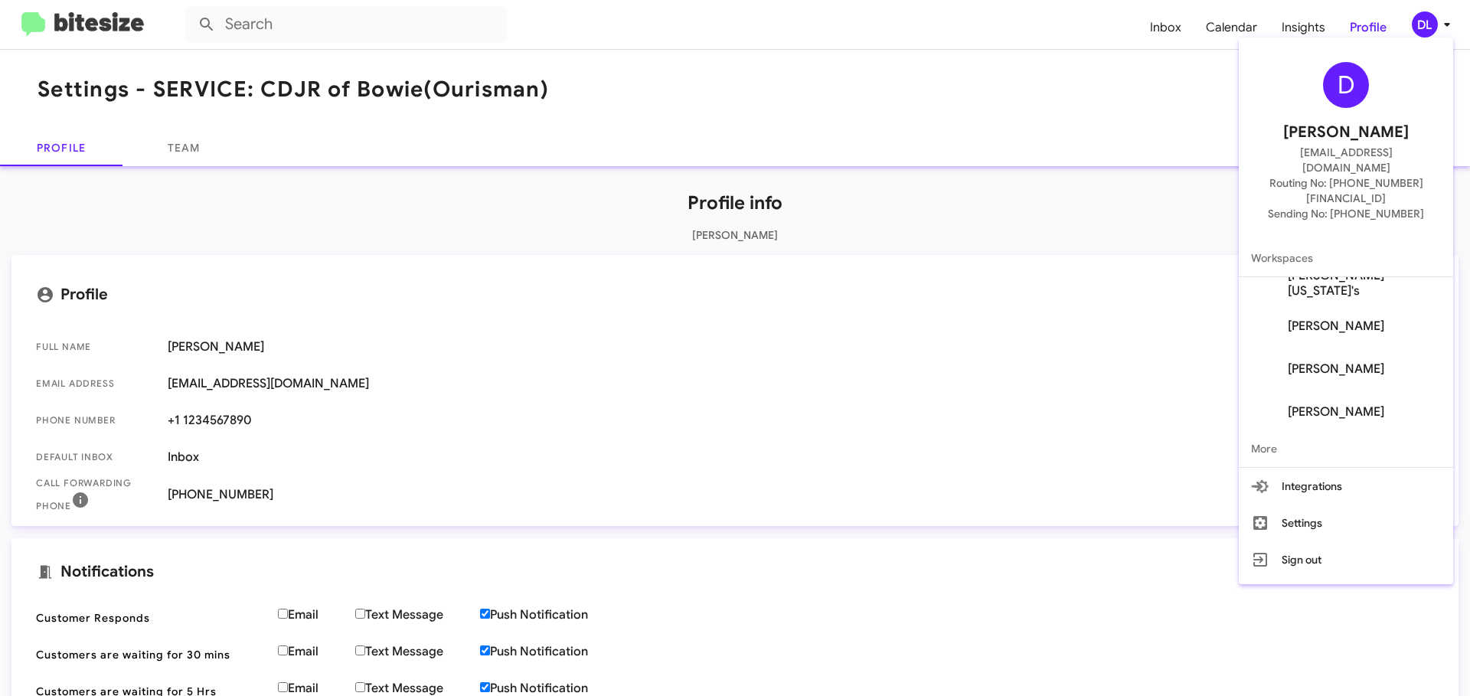
scroll to position [104, 0]
click at [1307, 468] on button "Integrations" at bounding box center [1346, 486] width 214 height 37
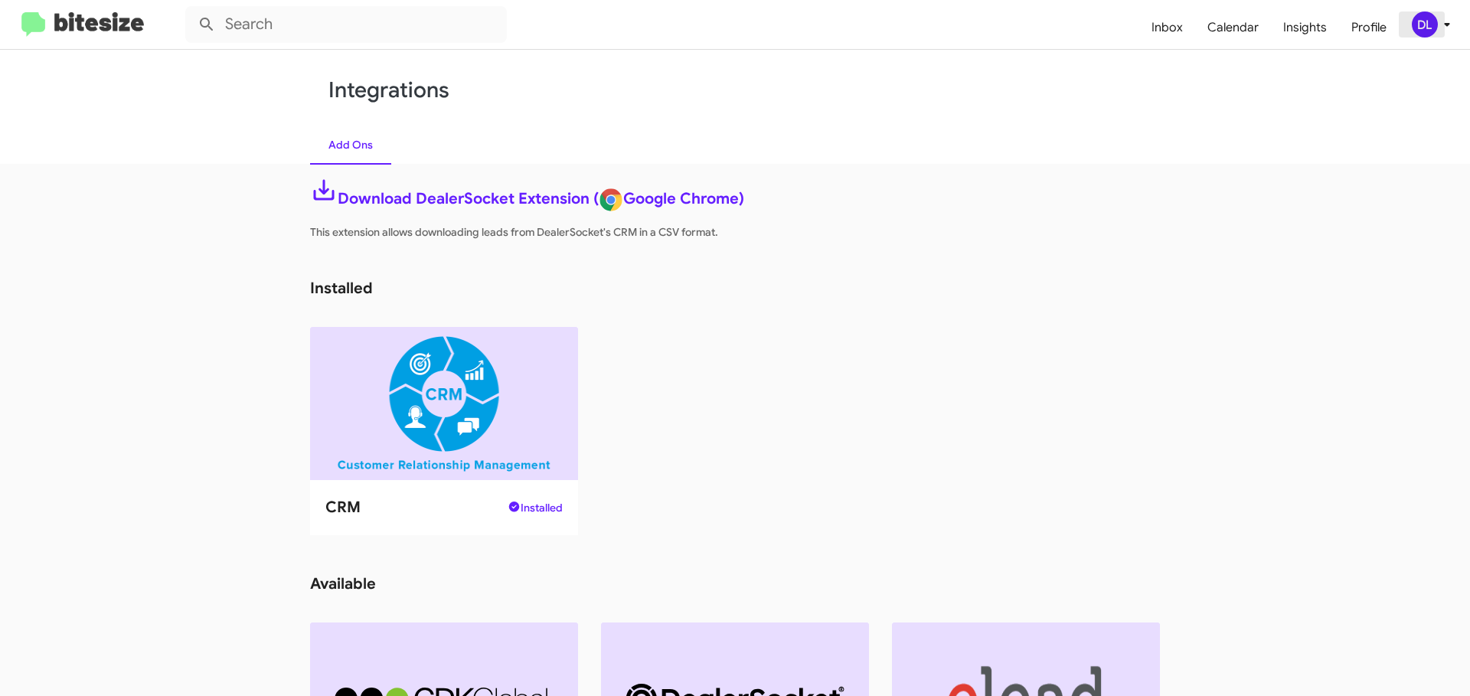
click at [1442, 22] on icon at bounding box center [1447, 24] width 18 height 18
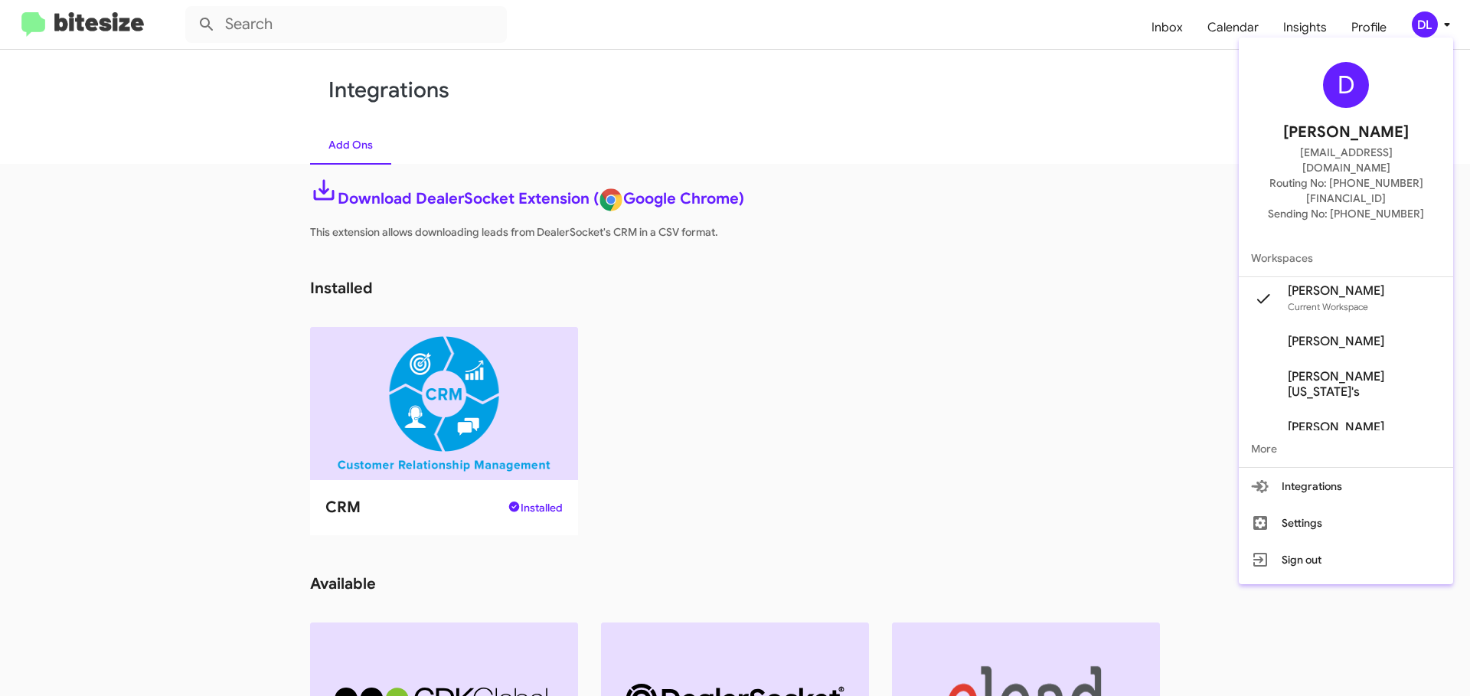
click at [1297, 506] on button "Settings" at bounding box center [1346, 523] width 214 height 37
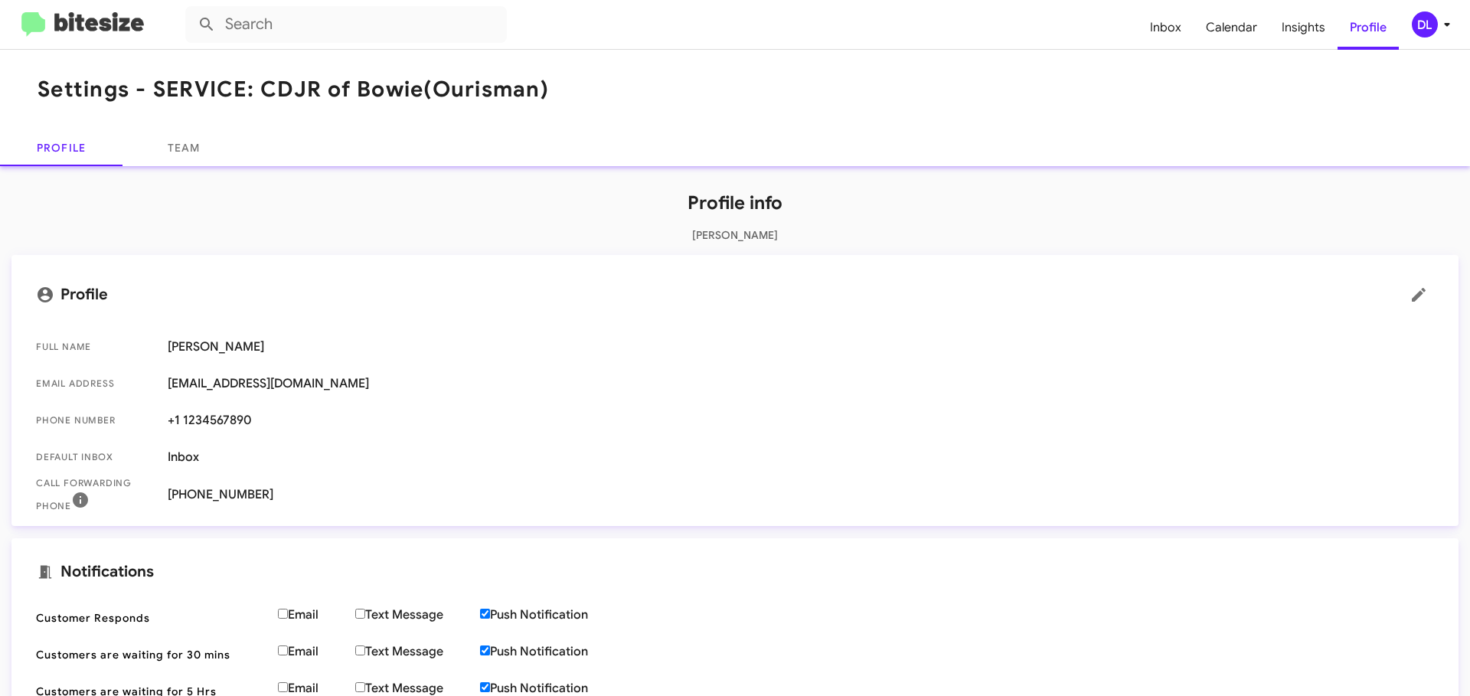
click at [1438, 23] on icon at bounding box center [1447, 24] width 18 height 18
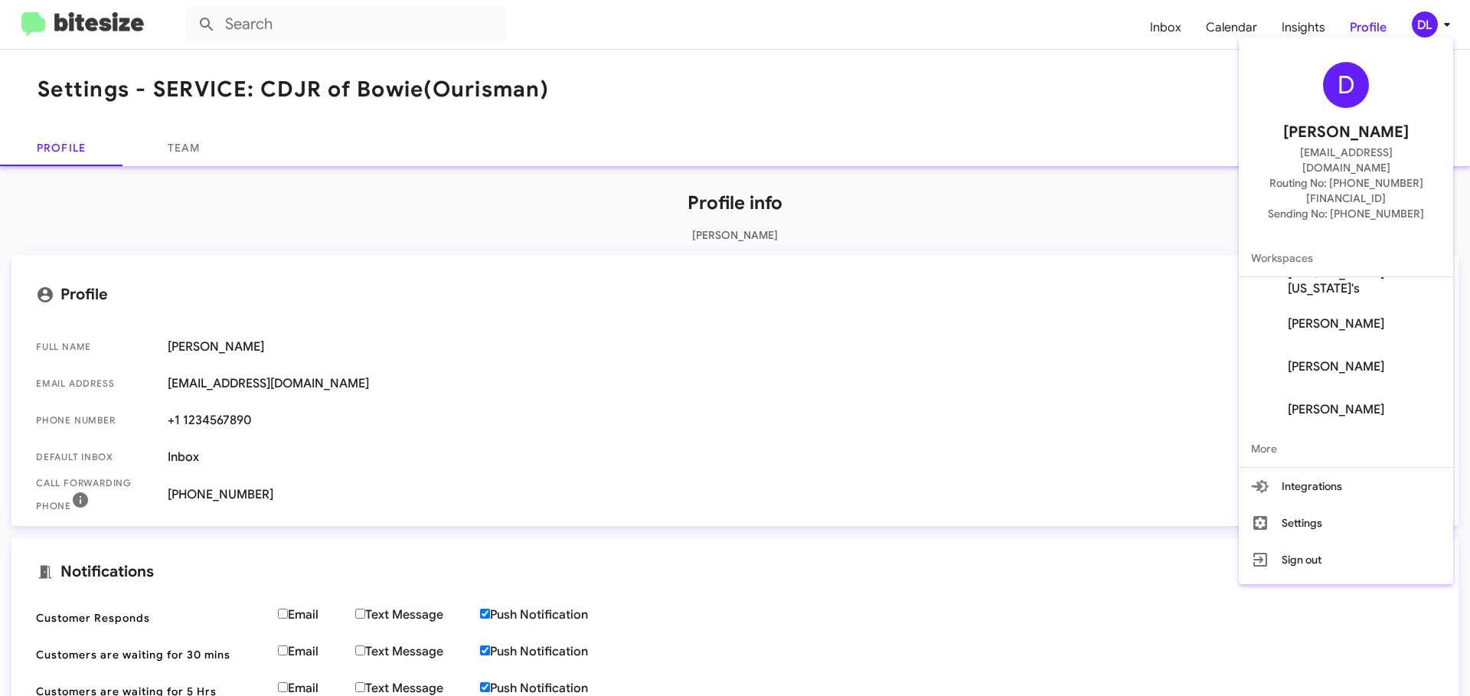
scroll to position [104, 0]
click at [1274, 433] on span "More" at bounding box center [1346, 448] width 214 height 37
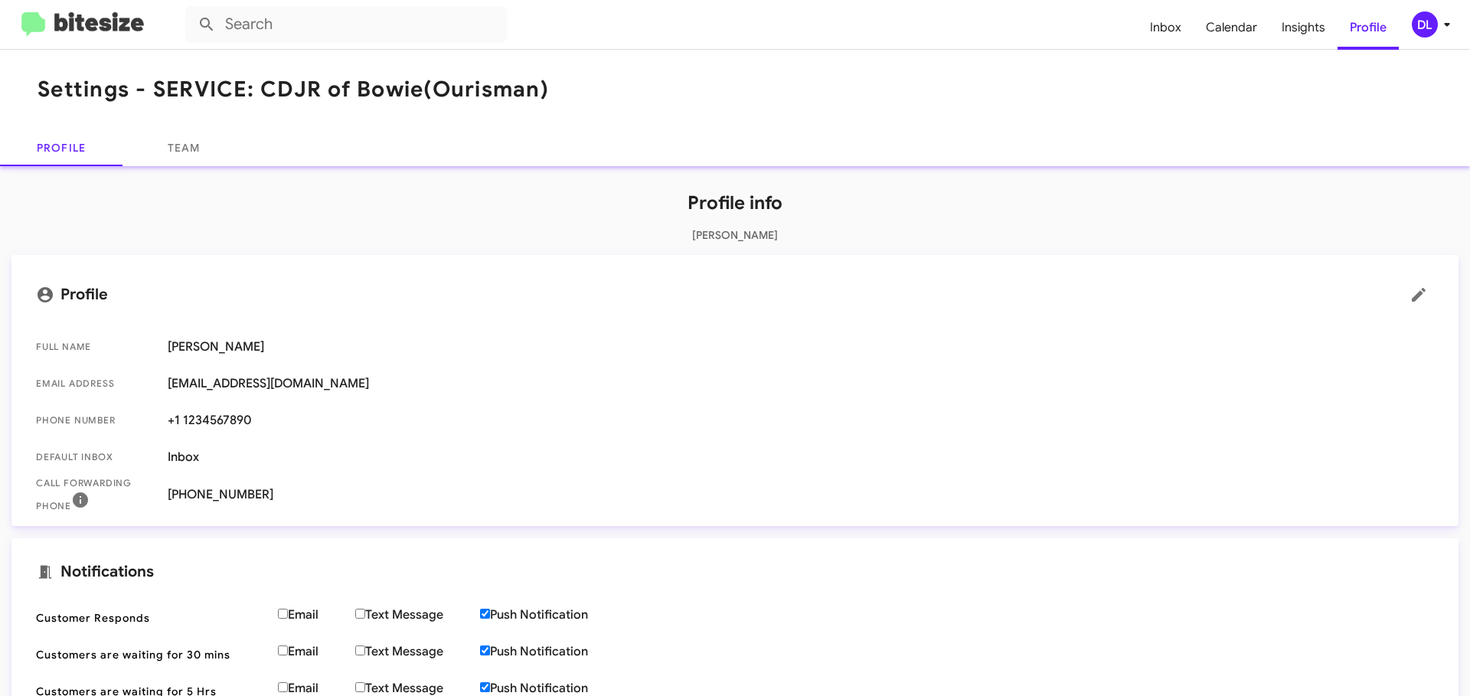
click at [1289, 22] on span "Insights" at bounding box center [1303, 27] width 68 height 44
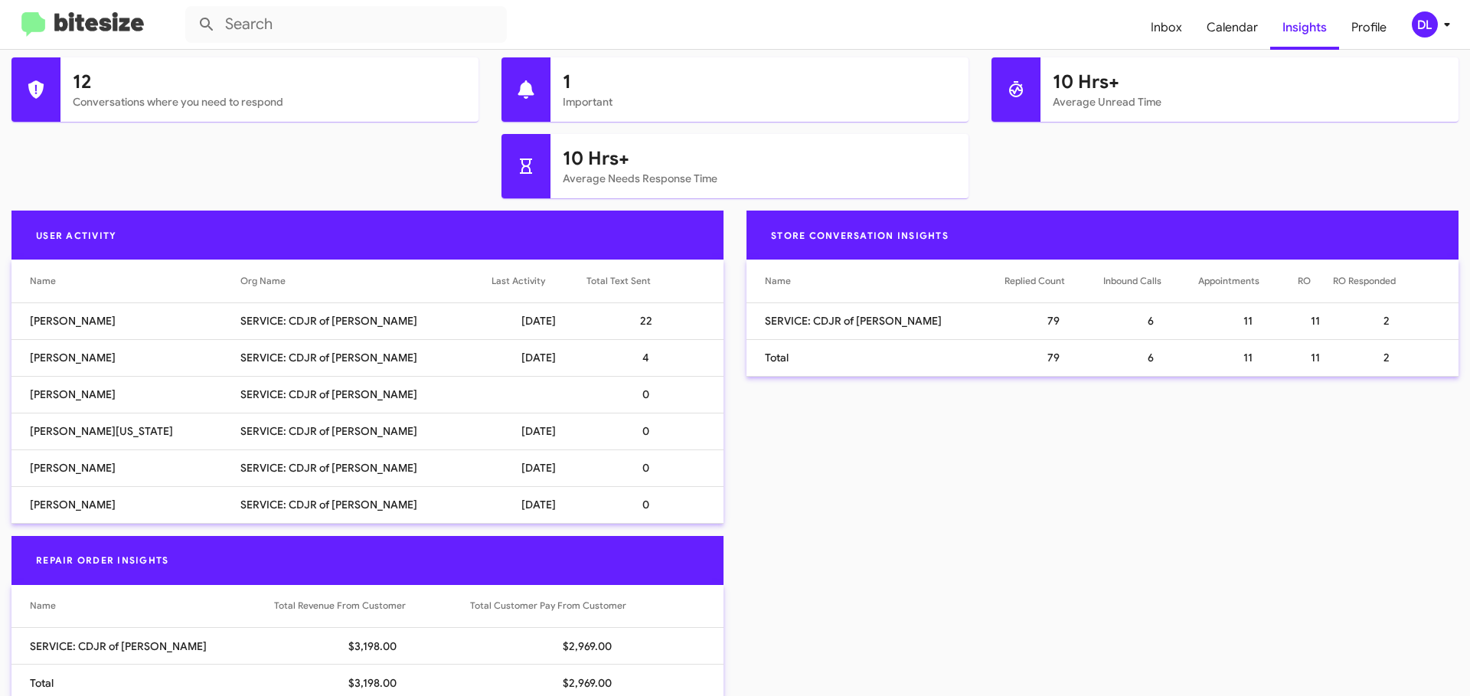
scroll to position [349, 0]
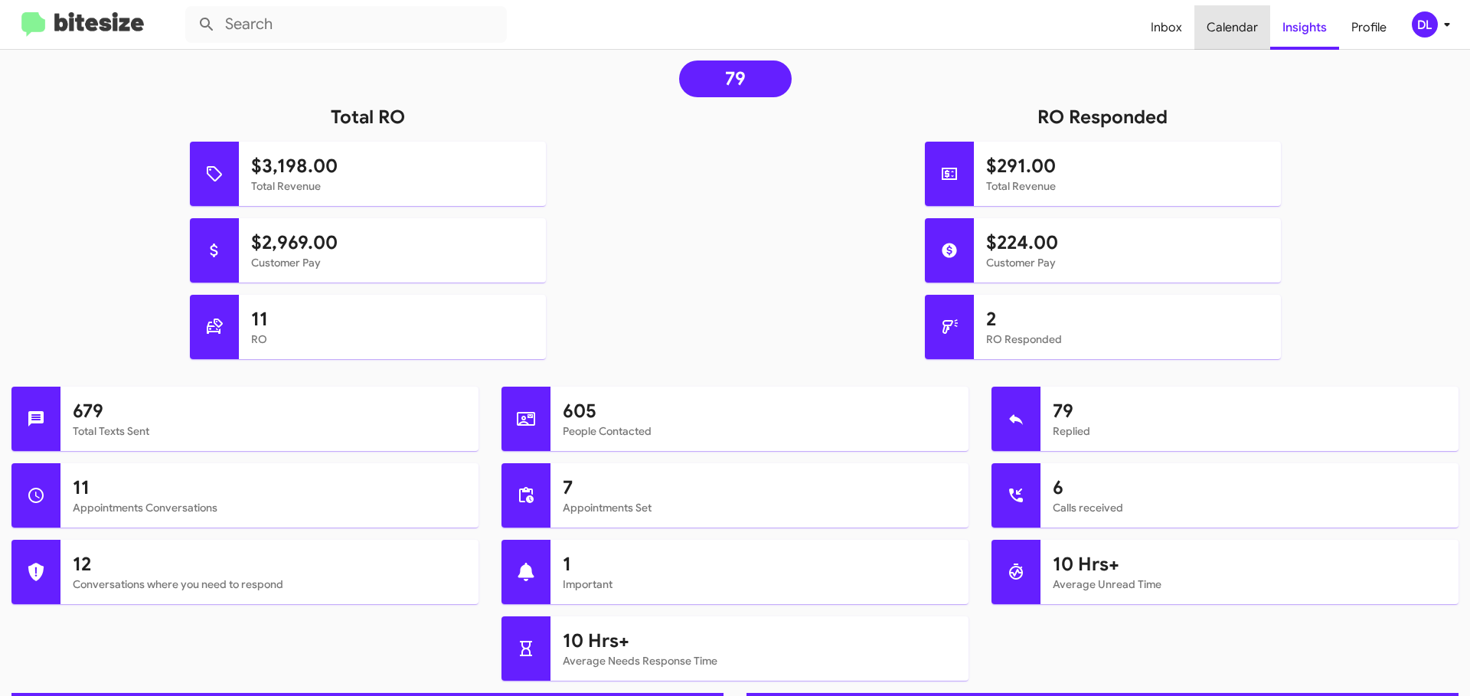
click at [1234, 28] on span "Calendar" at bounding box center [1232, 27] width 76 height 44
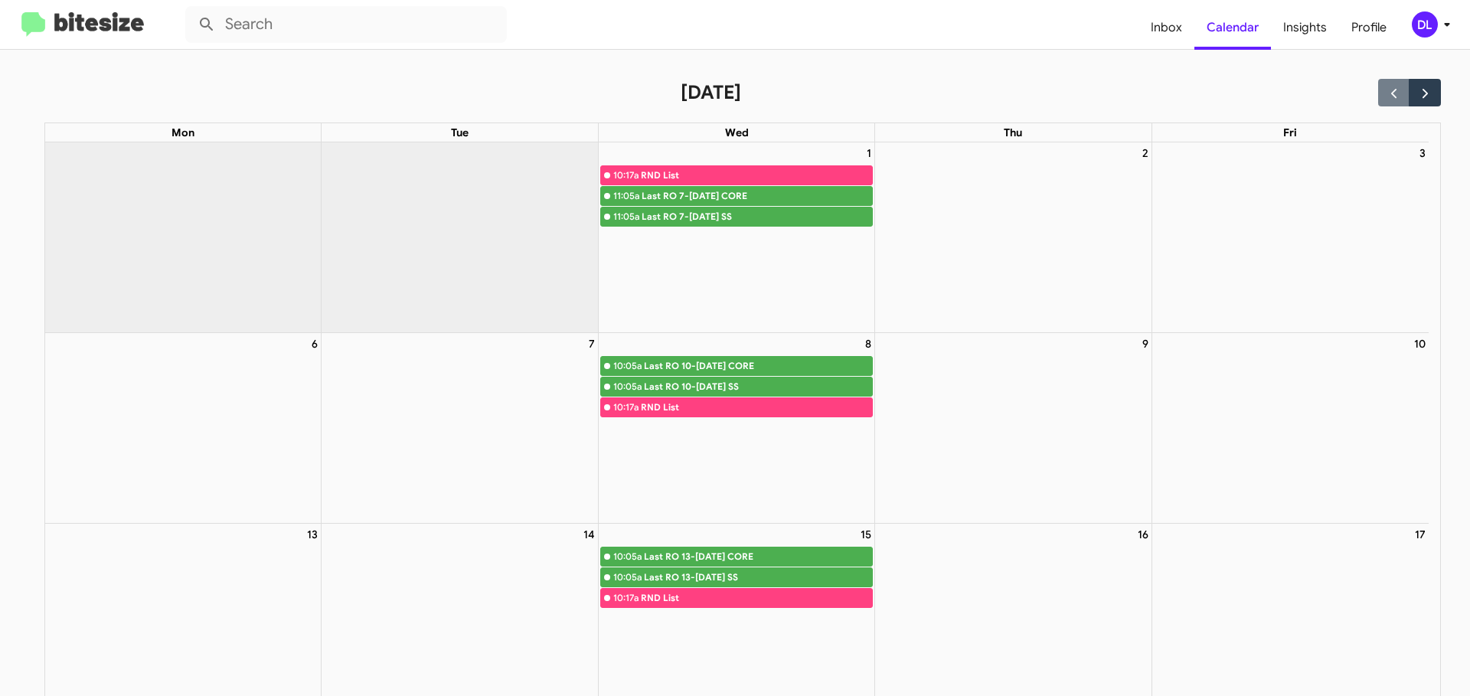
click at [1170, 25] on span "Inbox" at bounding box center [1166, 27] width 56 height 44
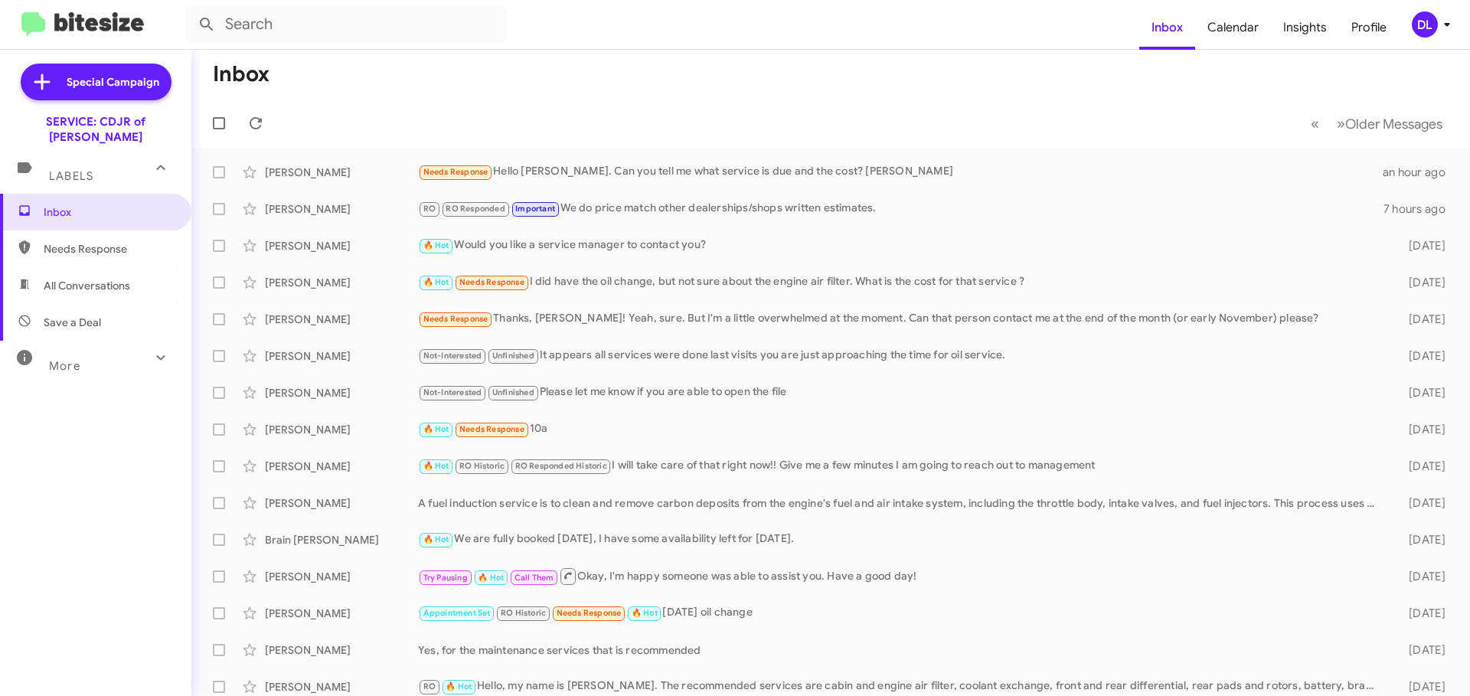
click at [671, 170] on div "Needs Response Hello David. Can you tell me what service is due and the cost? D…" at bounding box center [900, 172] width 965 height 18
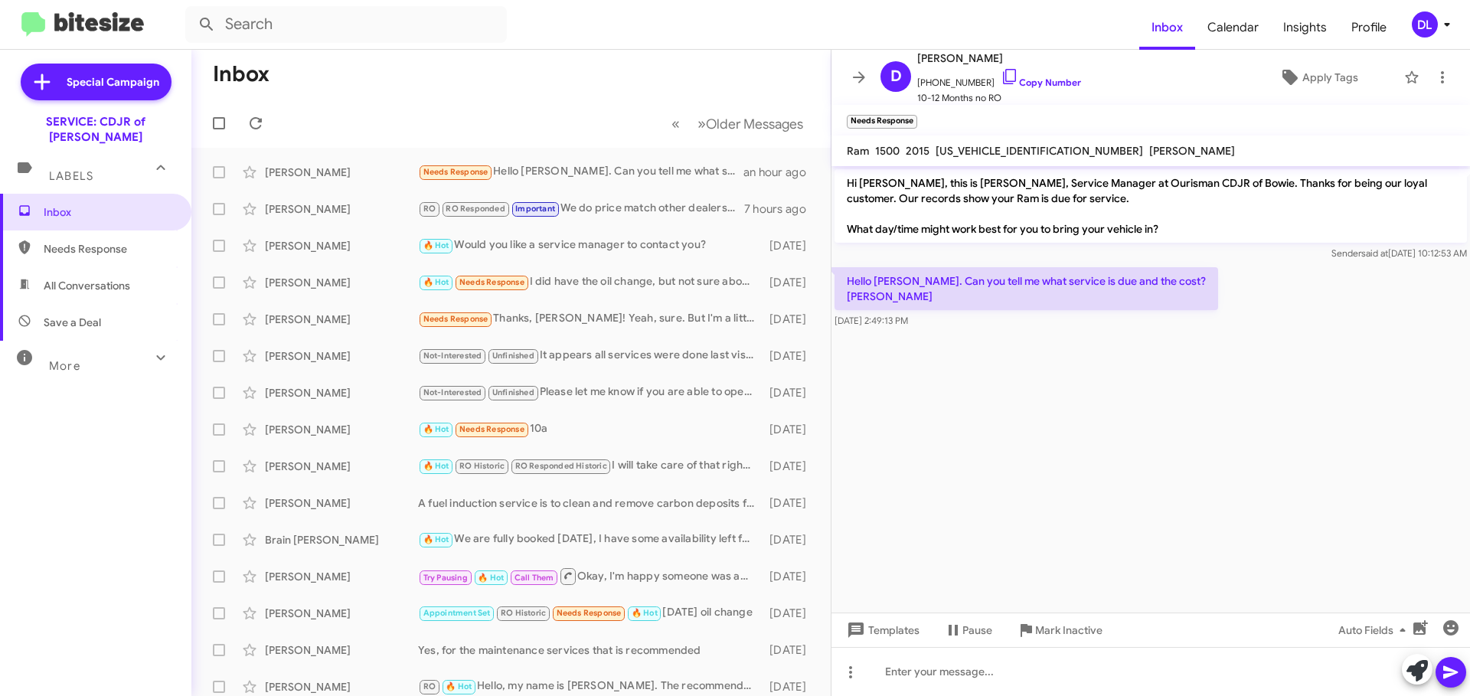
click at [987, 150] on span "1C6RR7PT0FS736706" at bounding box center [1039, 151] width 207 height 14
copy span "1C6RR7PT0FS736706"
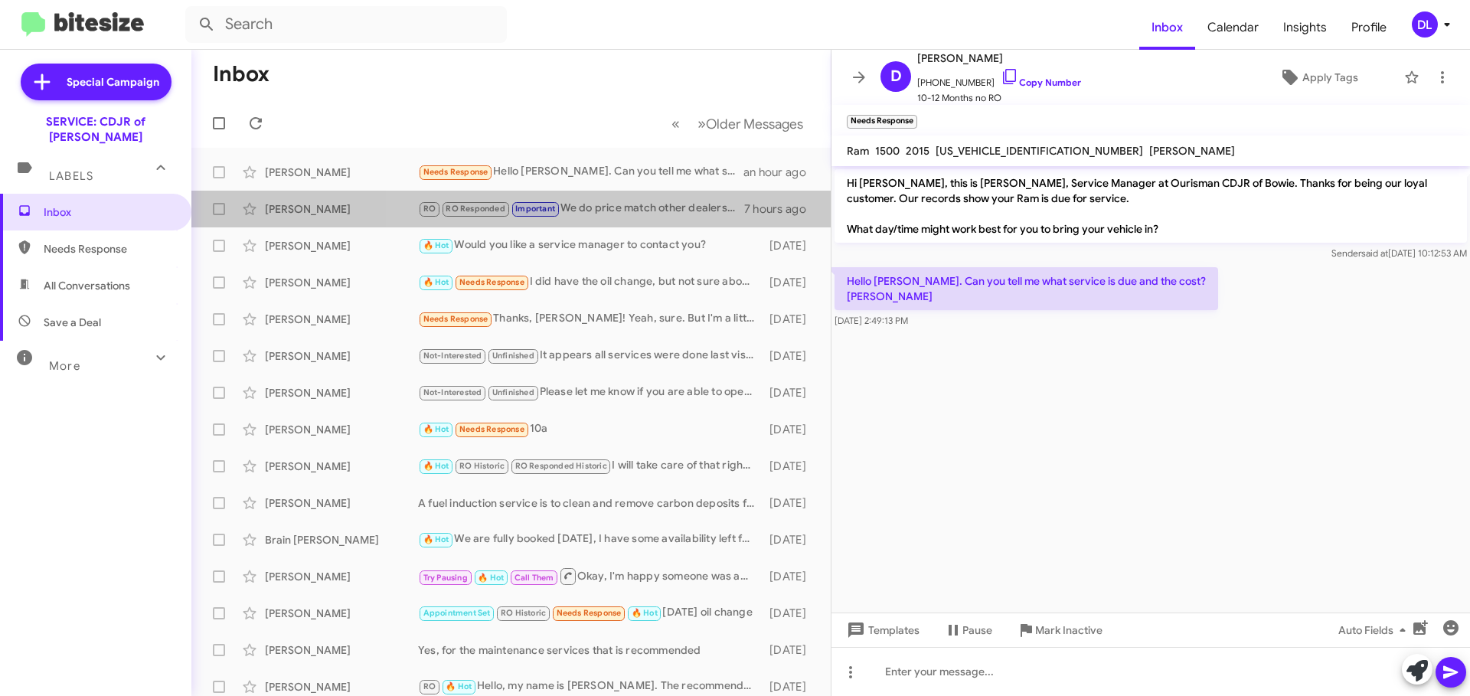
click at [605, 207] on div "RO RO Responded Important We do price match other dealerships/shops written est…" at bounding box center [581, 209] width 326 height 18
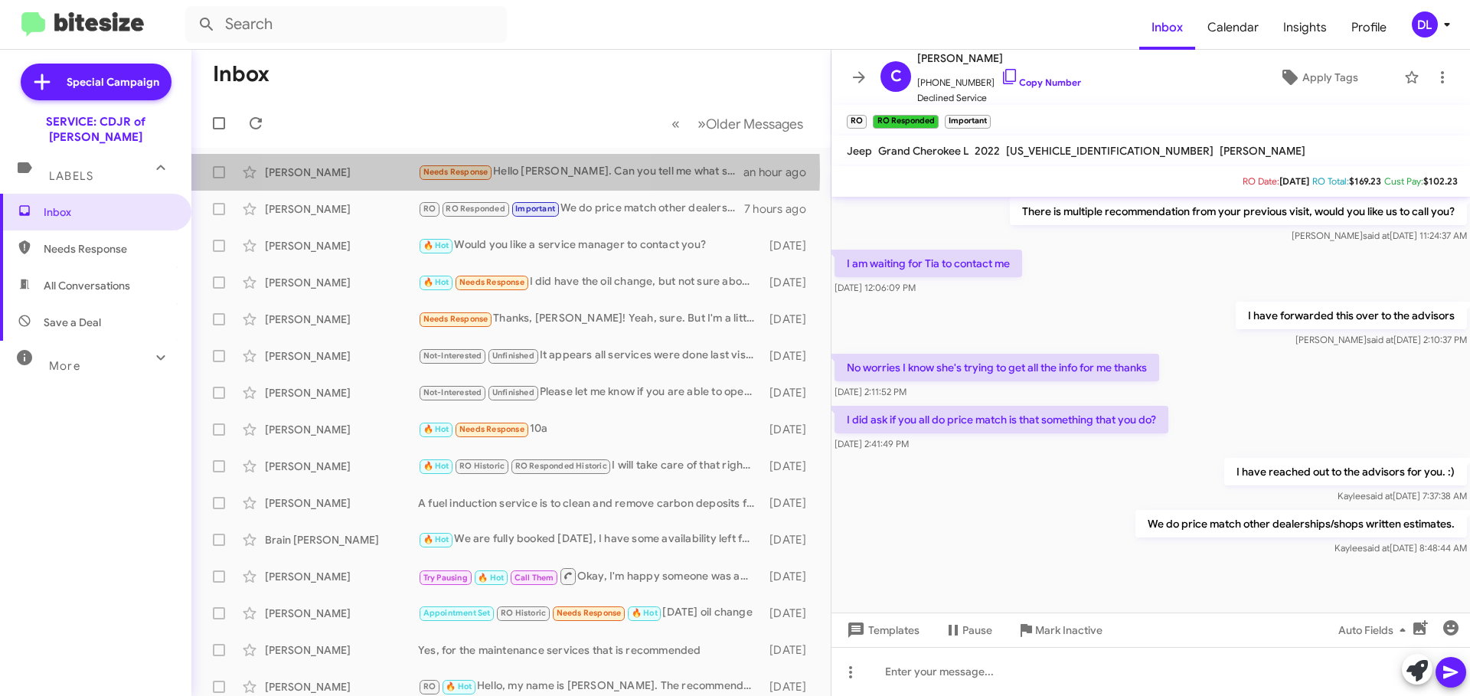
click at [443, 172] on span "Needs Response" at bounding box center [455, 172] width 65 height 10
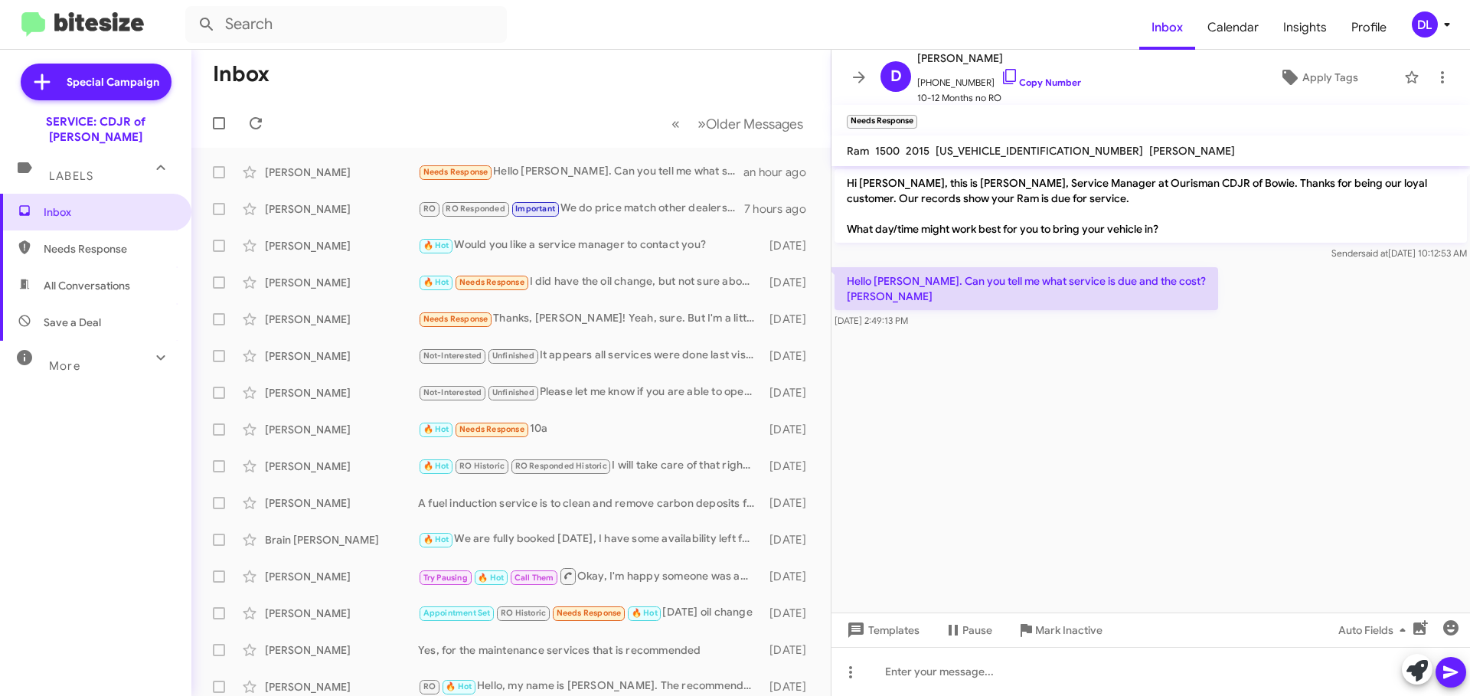
click at [152, 348] on icon at bounding box center [161, 357] width 18 height 18
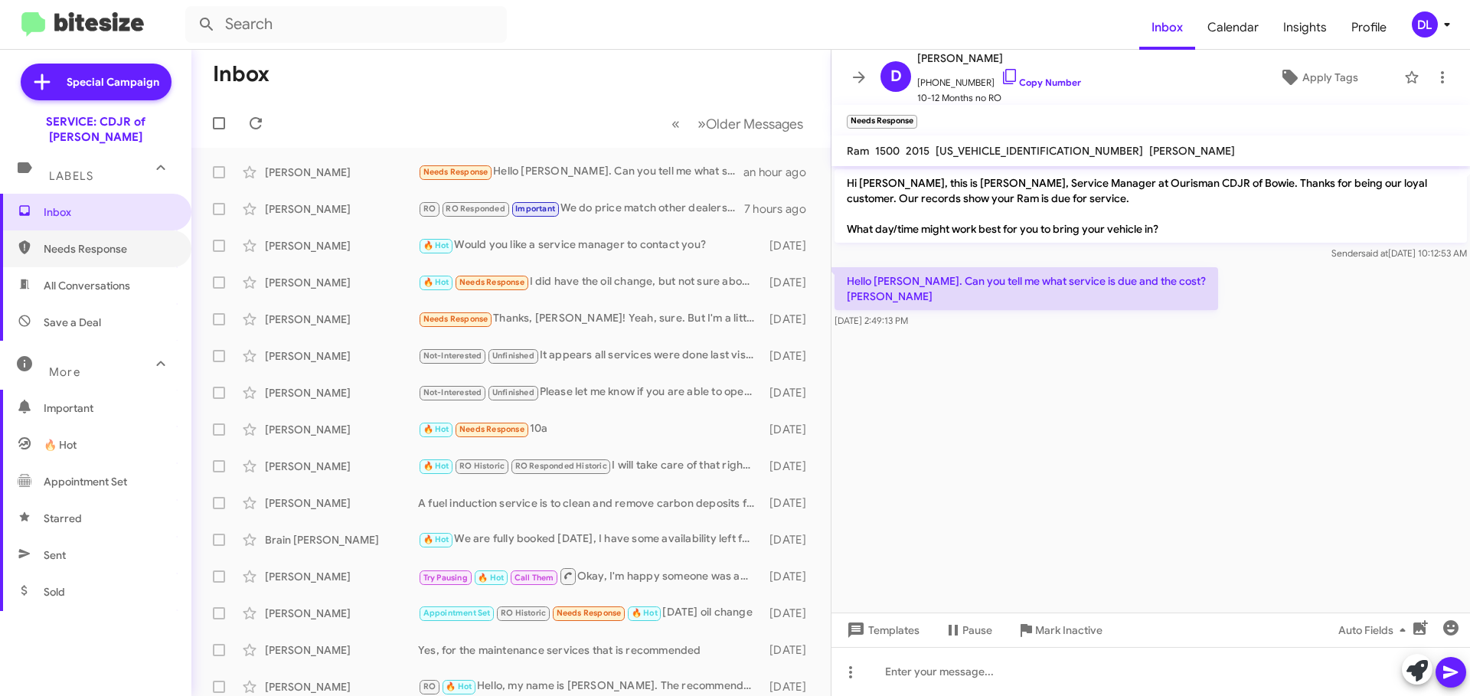
click at [84, 241] on span "Needs Response" at bounding box center [109, 248] width 130 height 15
type input "in:needs-response"
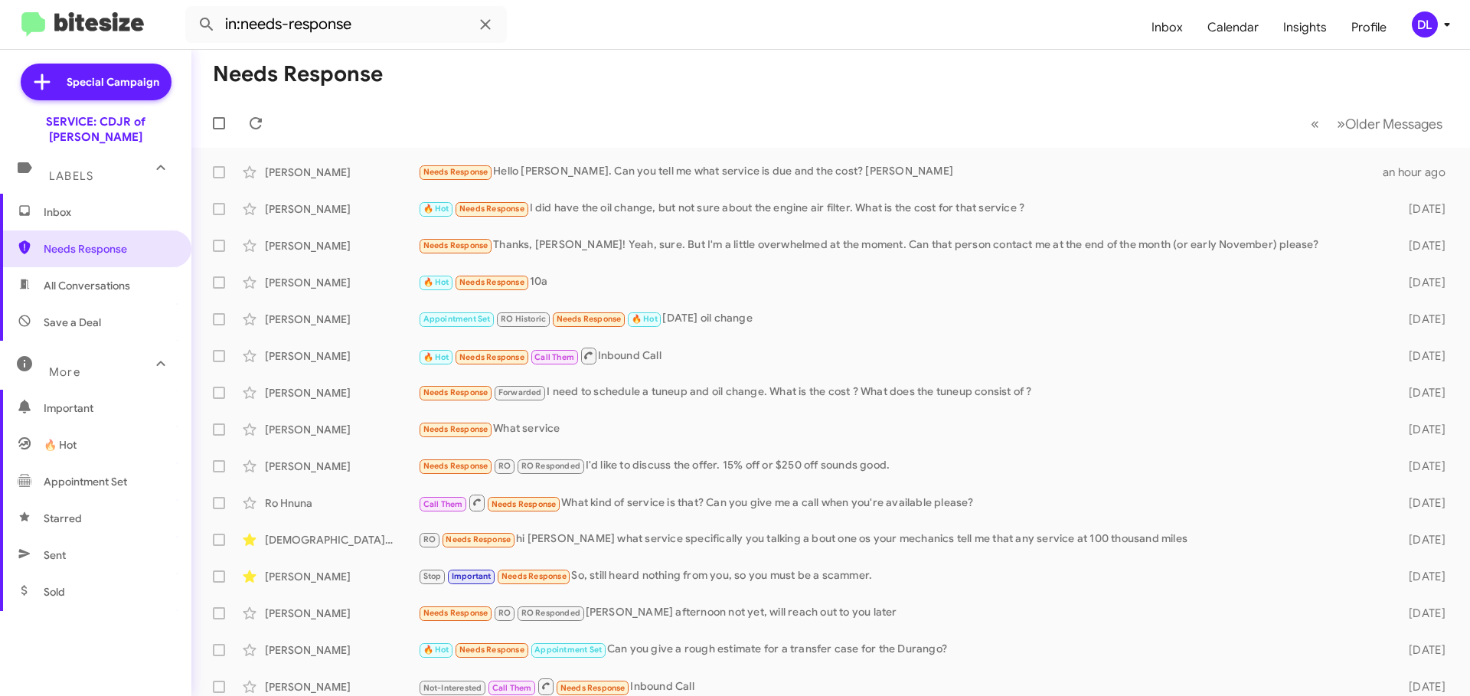
click at [486, 19] on icon at bounding box center [485, 24] width 18 height 18
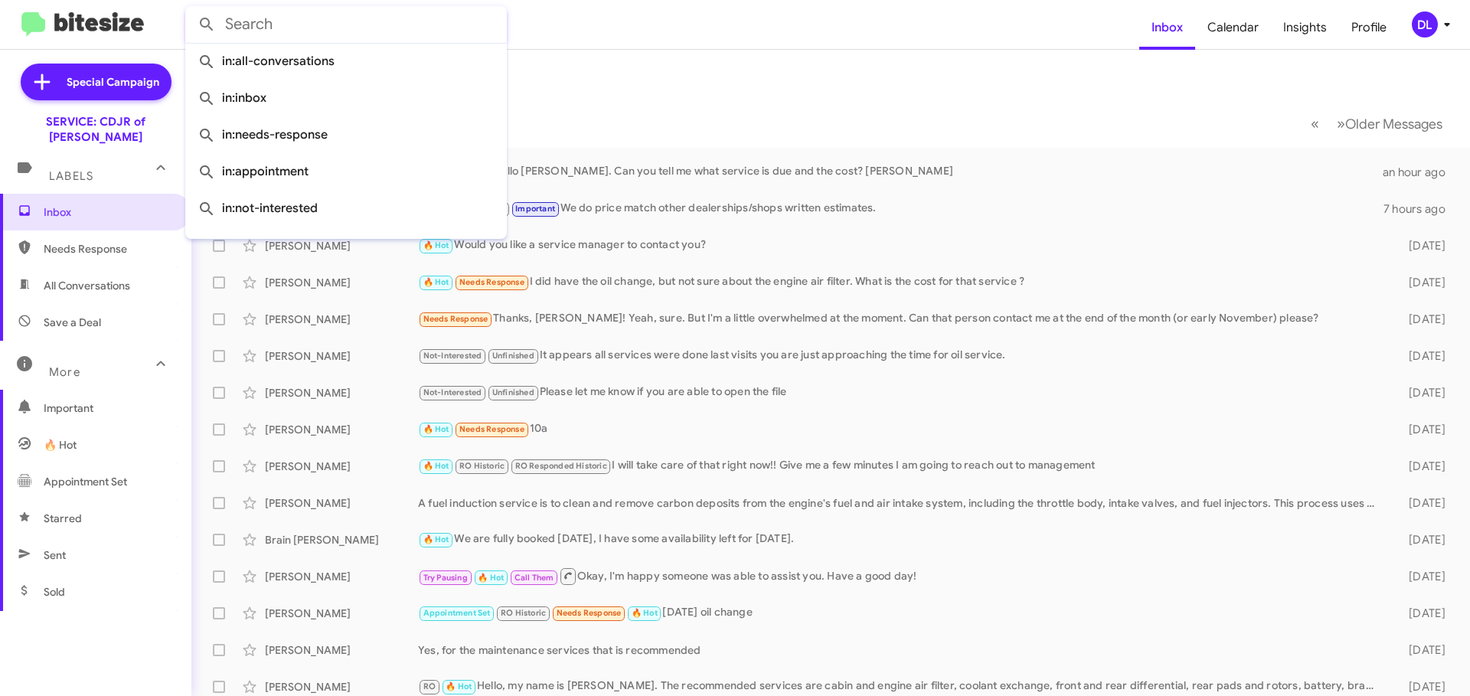
click at [1233, 28] on span "Calendar" at bounding box center [1233, 27] width 76 height 44
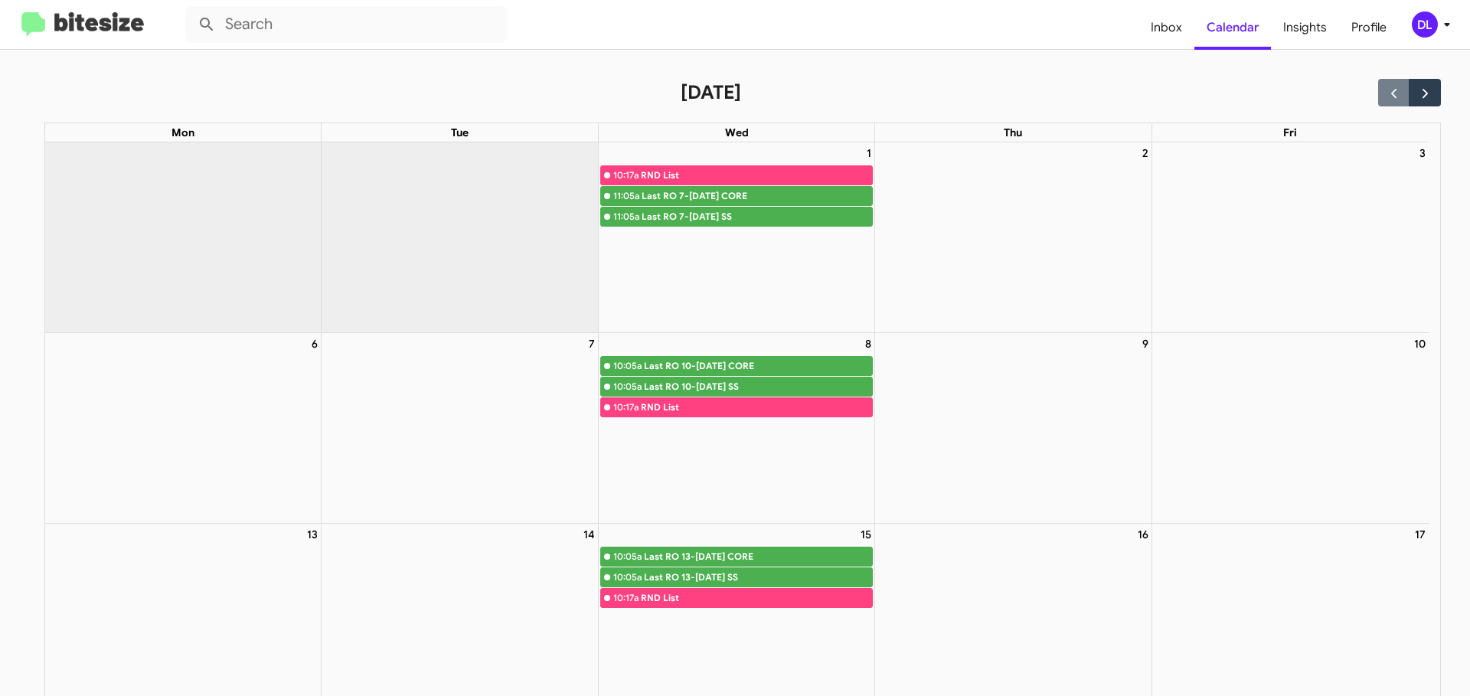
click at [1289, 42] on span "Insights" at bounding box center [1305, 27] width 68 height 44
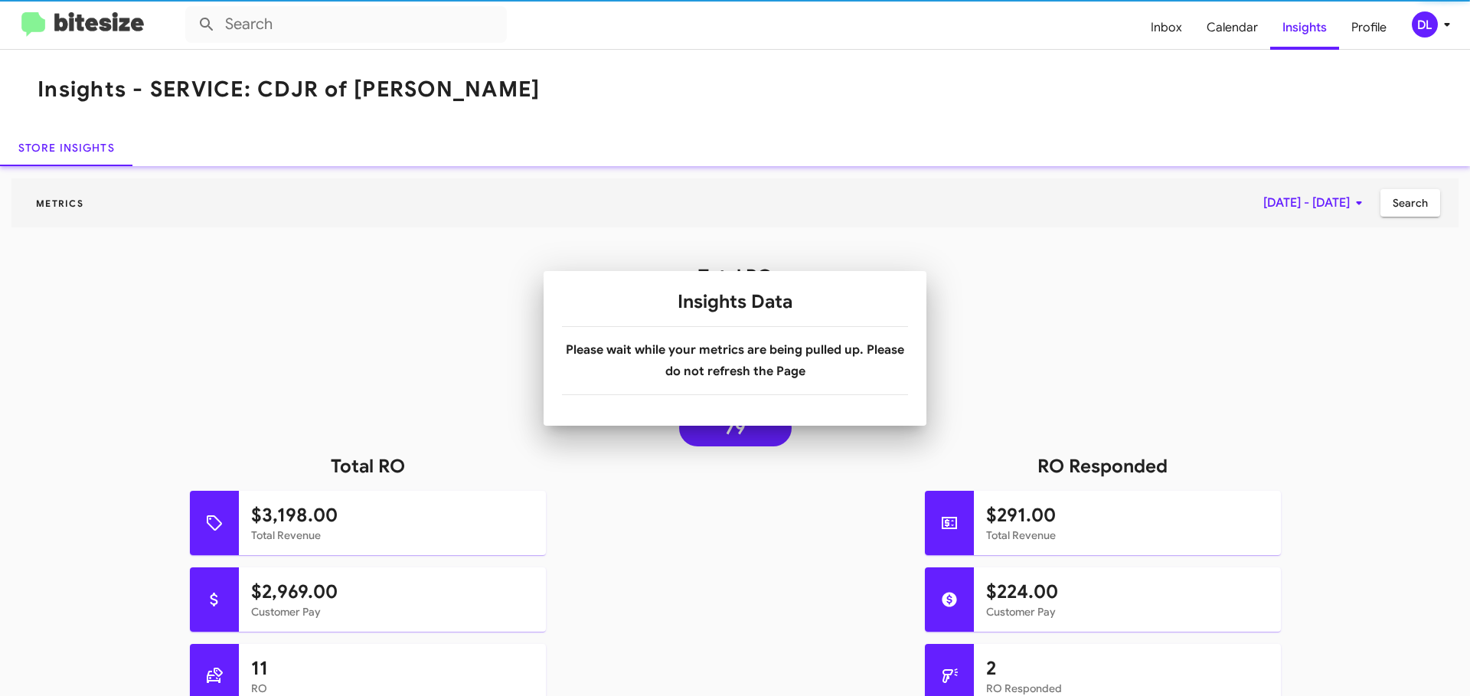
click at [1361, 31] on body "Inbox Calendar Insights Profile DL Insights - SERVICE: CDJR of Bowie Store Insi…" at bounding box center [735, 348] width 1470 height 696
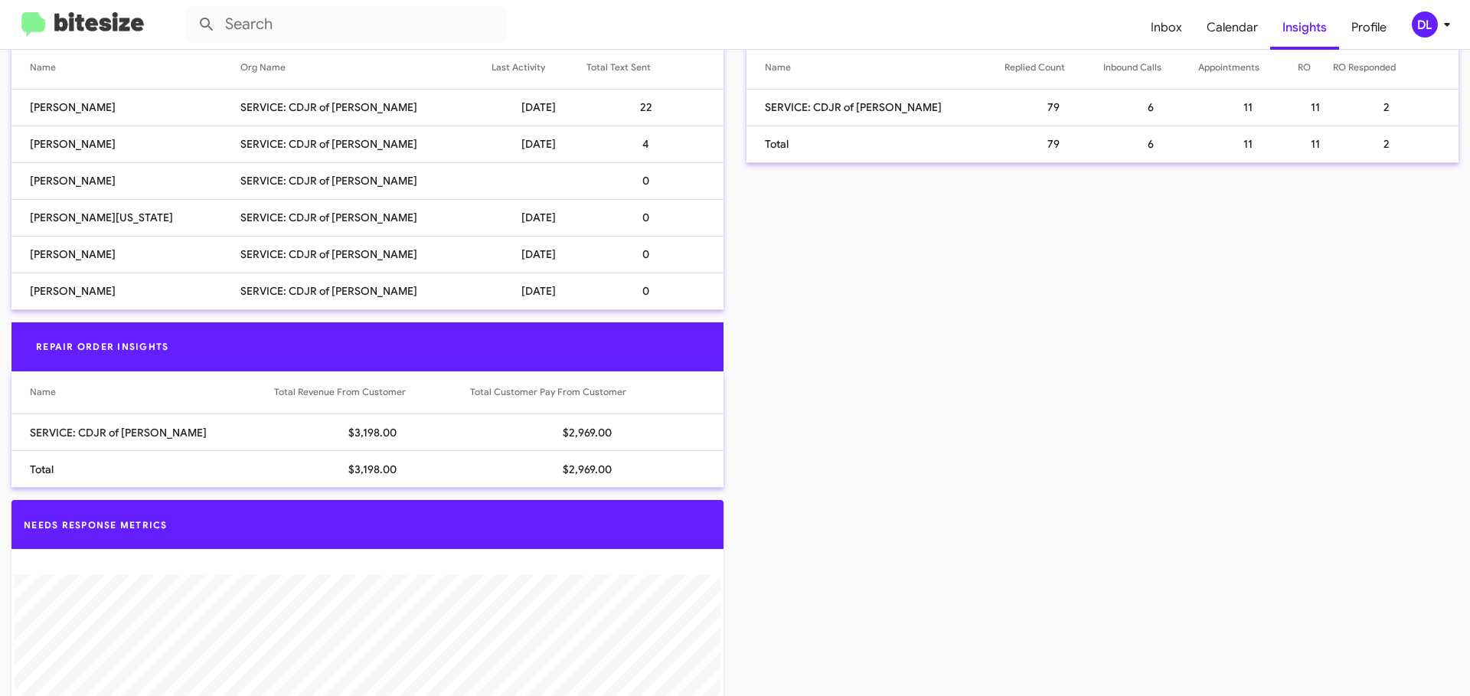
scroll to position [1072, 0]
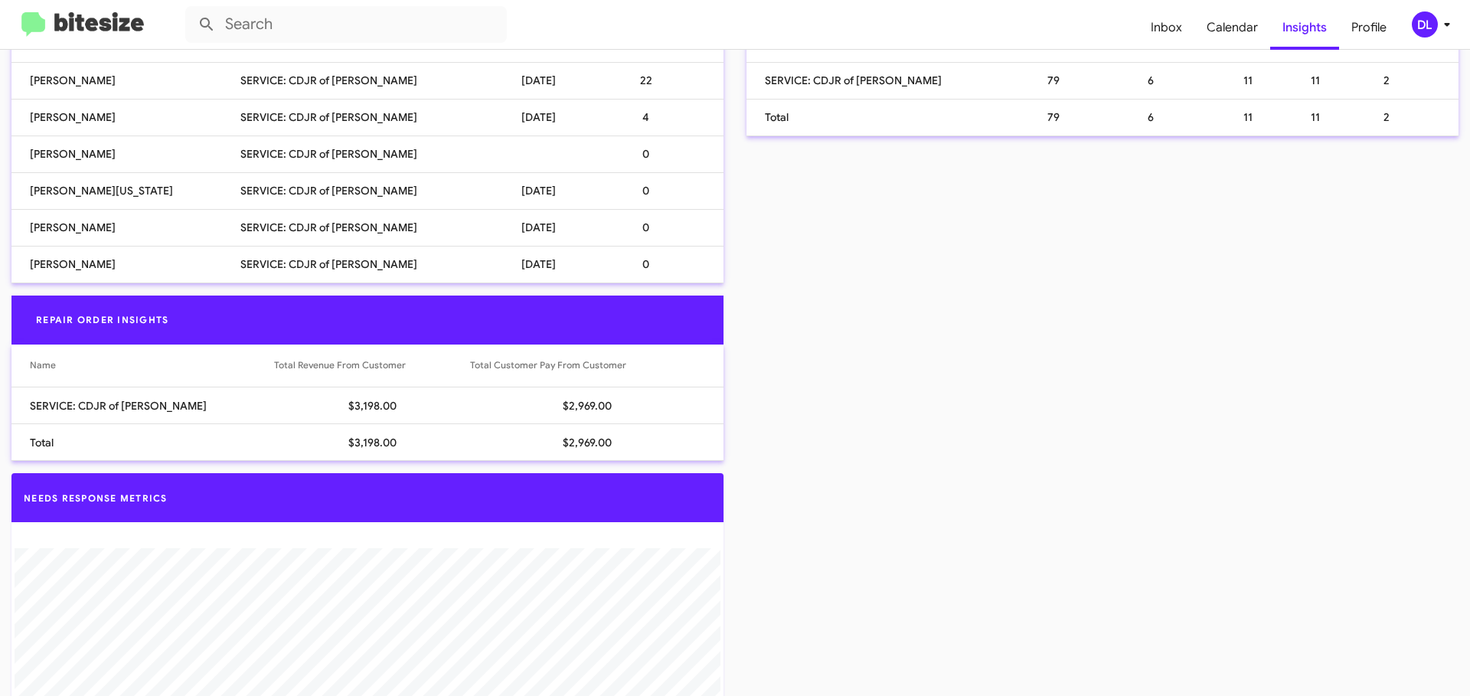
click at [301, 99] on td "SERVICE: CDJR of [PERSON_NAME]" at bounding box center [365, 80] width 250 height 37
click at [305, 136] on td "SERVICE: CDJR of [PERSON_NAME]" at bounding box center [365, 117] width 250 height 37
drag, startPoint x: 300, startPoint y: 218, endPoint x: 293, endPoint y: 252, distance: 34.4
click at [299, 172] on td "SERVICE: CDJR of [PERSON_NAME]" at bounding box center [365, 154] width 250 height 37
click at [293, 209] on td "SERVICE: CDJR of [PERSON_NAME]" at bounding box center [365, 190] width 250 height 37
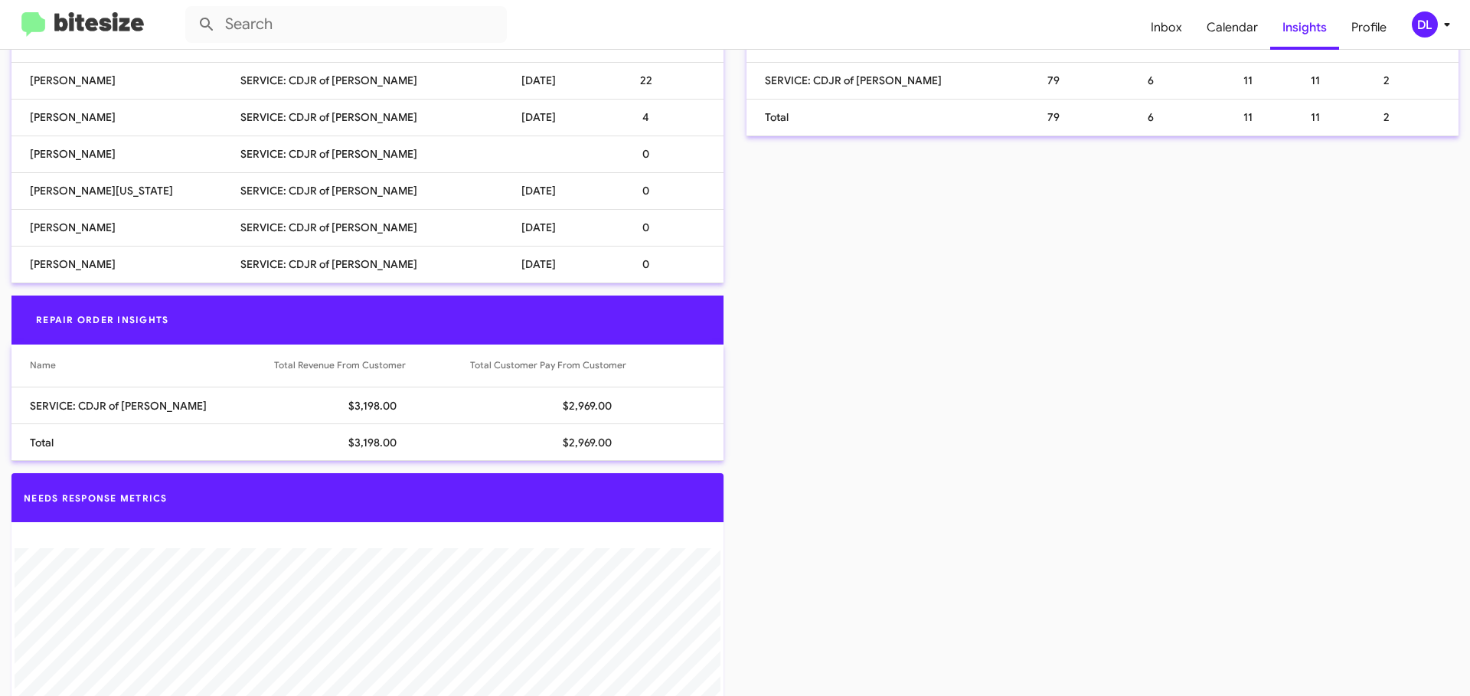
click at [305, 246] on td "SERVICE: CDJR of [PERSON_NAME]" at bounding box center [365, 227] width 250 height 37
drag, startPoint x: 305, startPoint y: 326, endPoint x: 304, endPoint y: 335, distance: 9.2
click at [305, 283] on tbody "David Valenzuela SERVICE: CDJR of Bowie 10/13/2025 22 Carmen Gast SERVICE: CDJR…" at bounding box center [367, 172] width 712 height 221
click at [303, 283] on td "SERVICE: CDJR of [PERSON_NAME]" at bounding box center [365, 264] width 250 height 37
drag, startPoint x: 217, startPoint y: 249, endPoint x: 260, endPoint y: 217, distance: 53.6
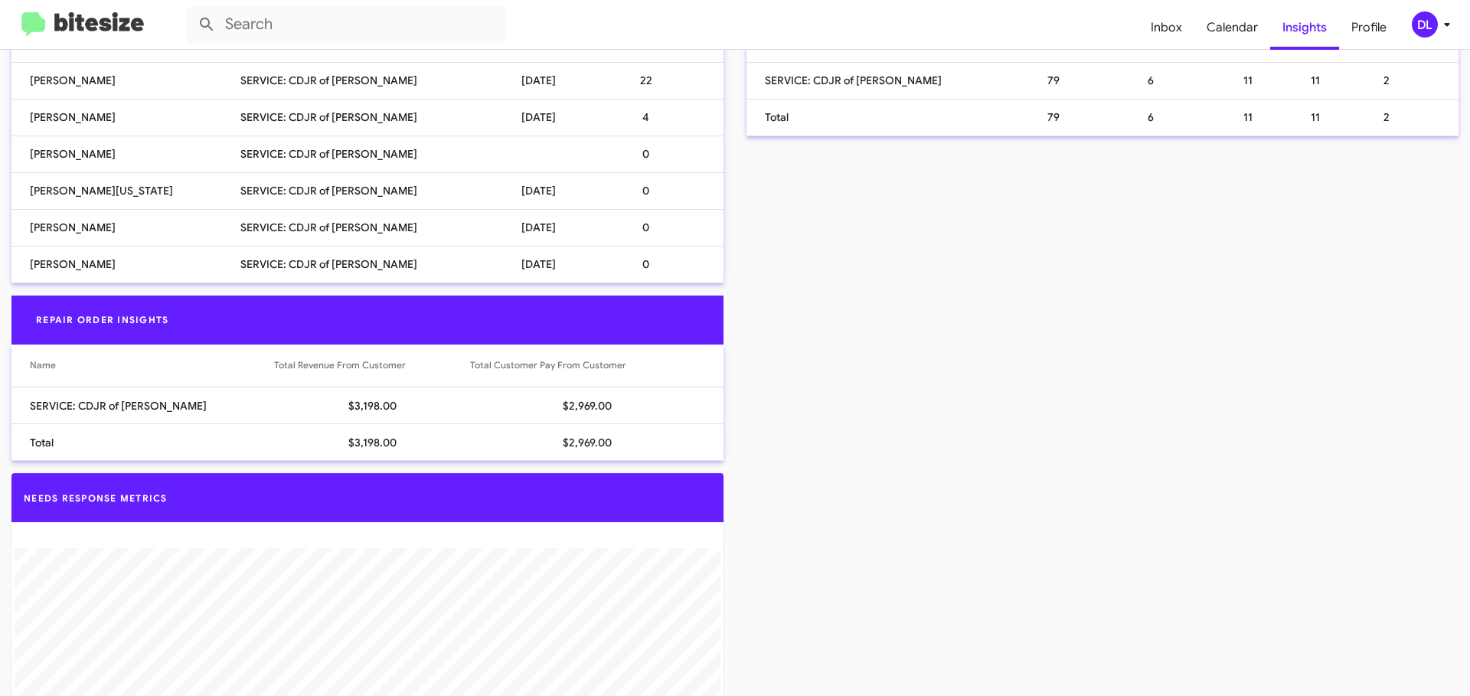
click at [240, 172] on td "SERVICE: CDJR of [PERSON_NAME]" at bounding box center [365, 154] width 250 height 37
click at [612, 172] on td "0" at bounding box center [654, 154] width 137 height 37
click at [586, 136] on td "4" at bounding box center [654, 117] width 137 height 37
click at [616, 136] on td "4" at bounding box center [654, 117] width 137 height 37
click at [590, 99] on td "22" at bounding box center [654, 80] width 137 height 37
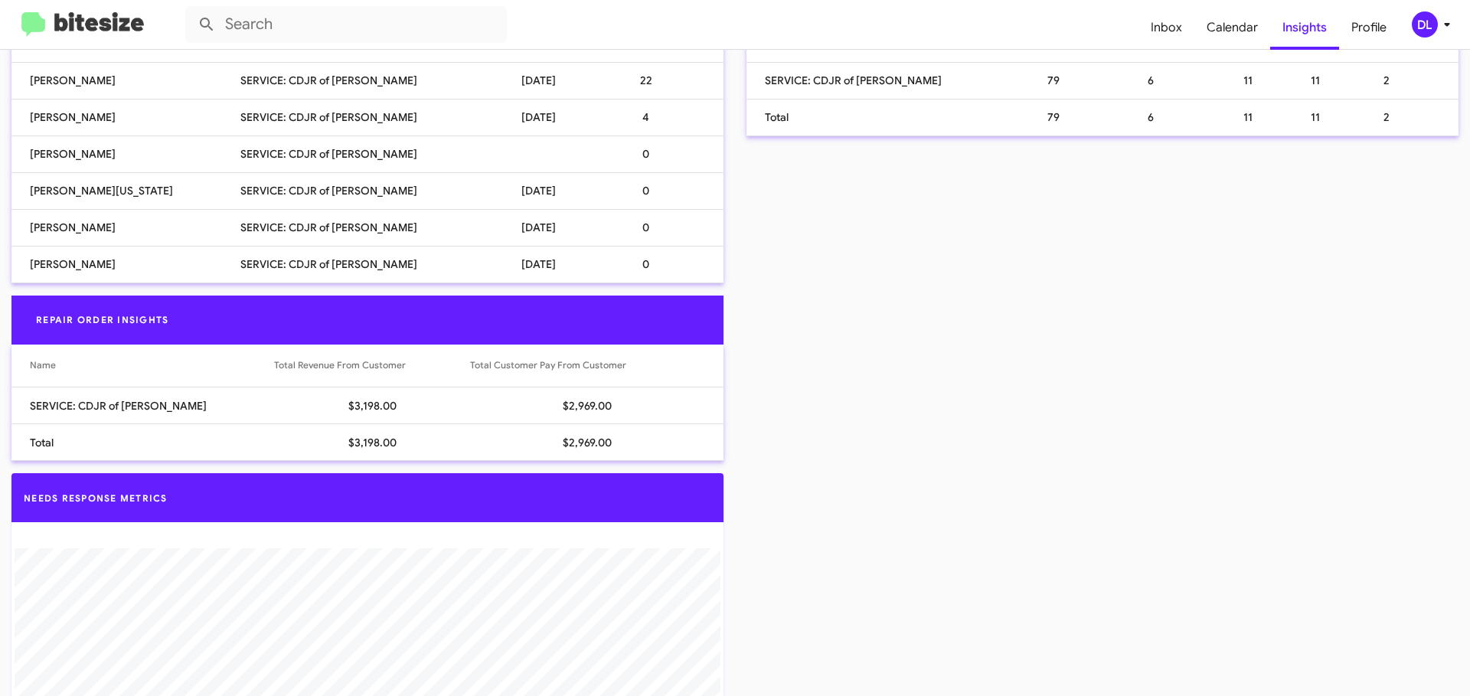
click at [586, 246] on td "0" at bounding box center [654, 227] width 137 height 37
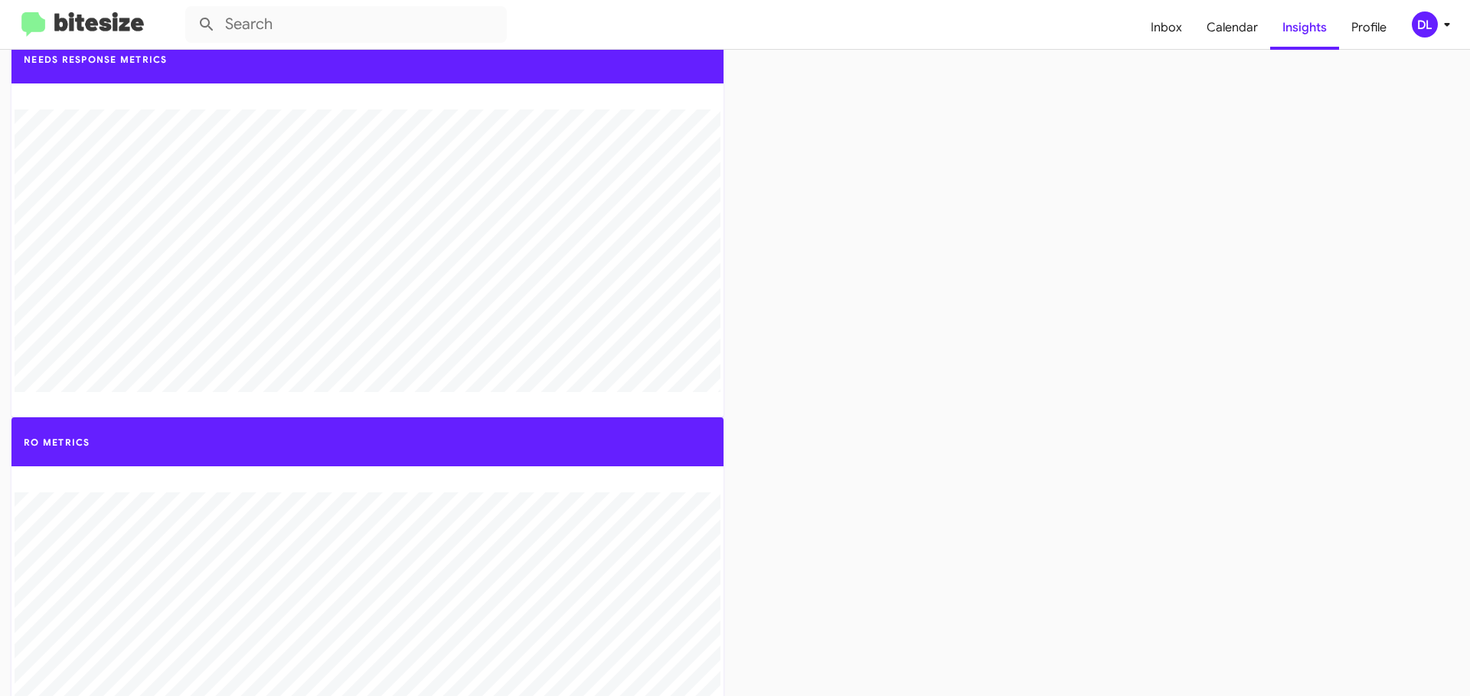
scroll to position [1727, 0]
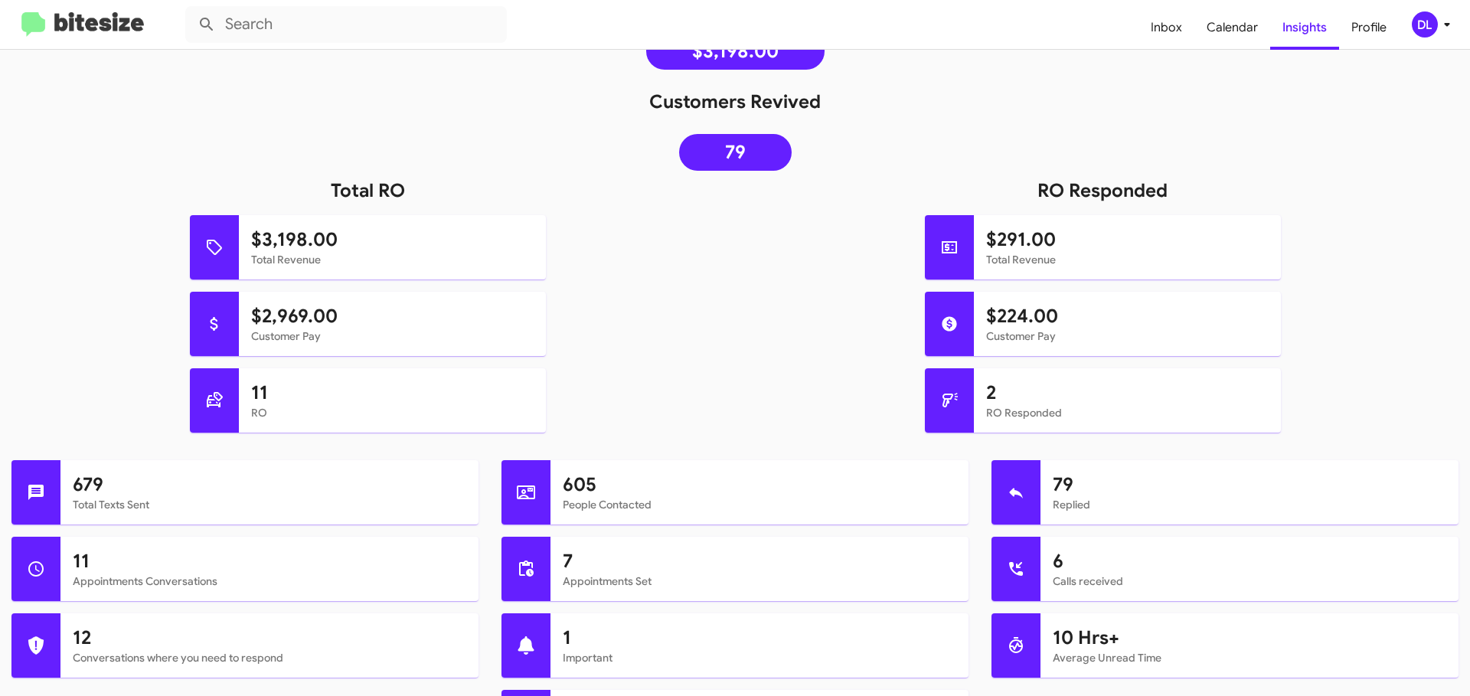
click at [632, 204] on div "Total RO $3,198.00 Total Revenue $2,969.00 Customer Pay 11 RO" at bounding box center [367, 311] width 735 height 266
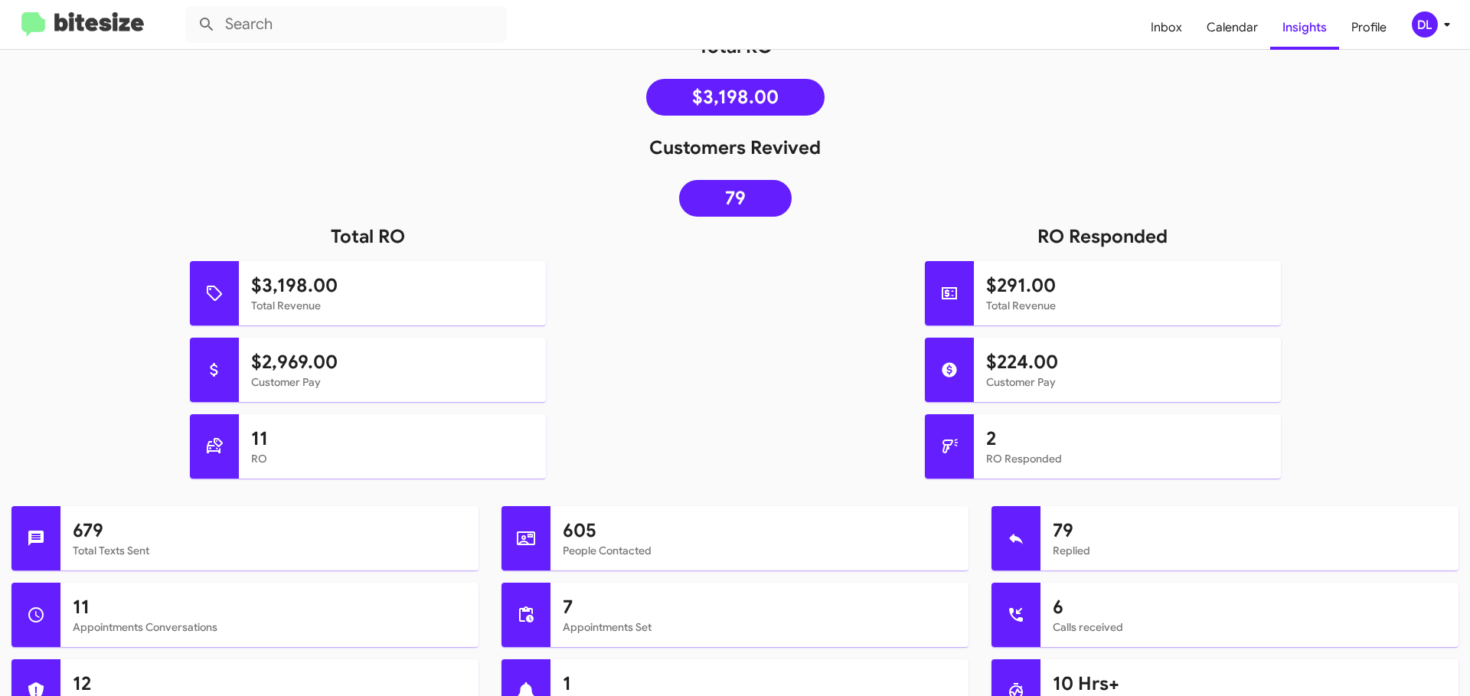
scroll to position [0, 0]
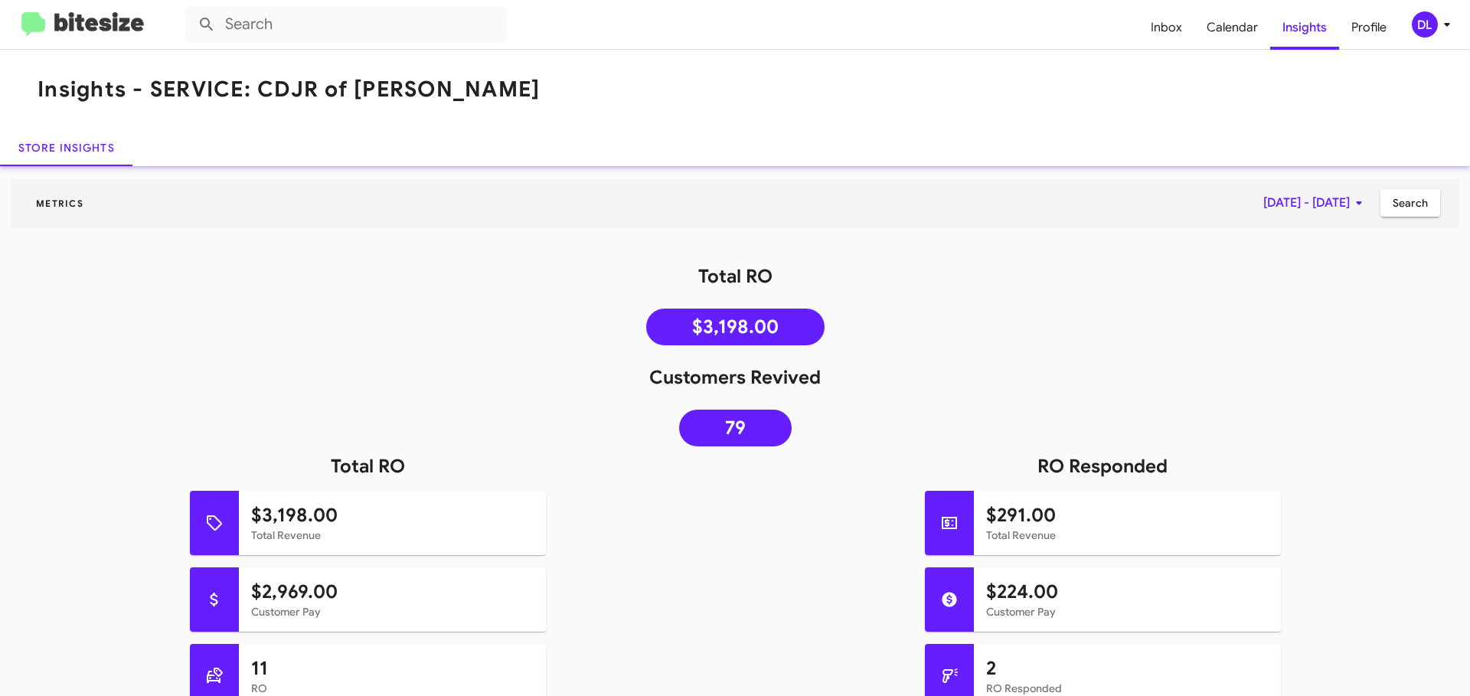
click at [947, 211] on mat-toolbar "Metrics Oct 1, 2025 - Oct 13, 2025 Search" at bounding box center [734, 202] width 1447 height 49
click at [1253, 312] on div "Total RO $3,198.00" at bounding box center [735, 308] width 1470 height 89
